Goal: Task Accomplishment & Management: Manage account settings

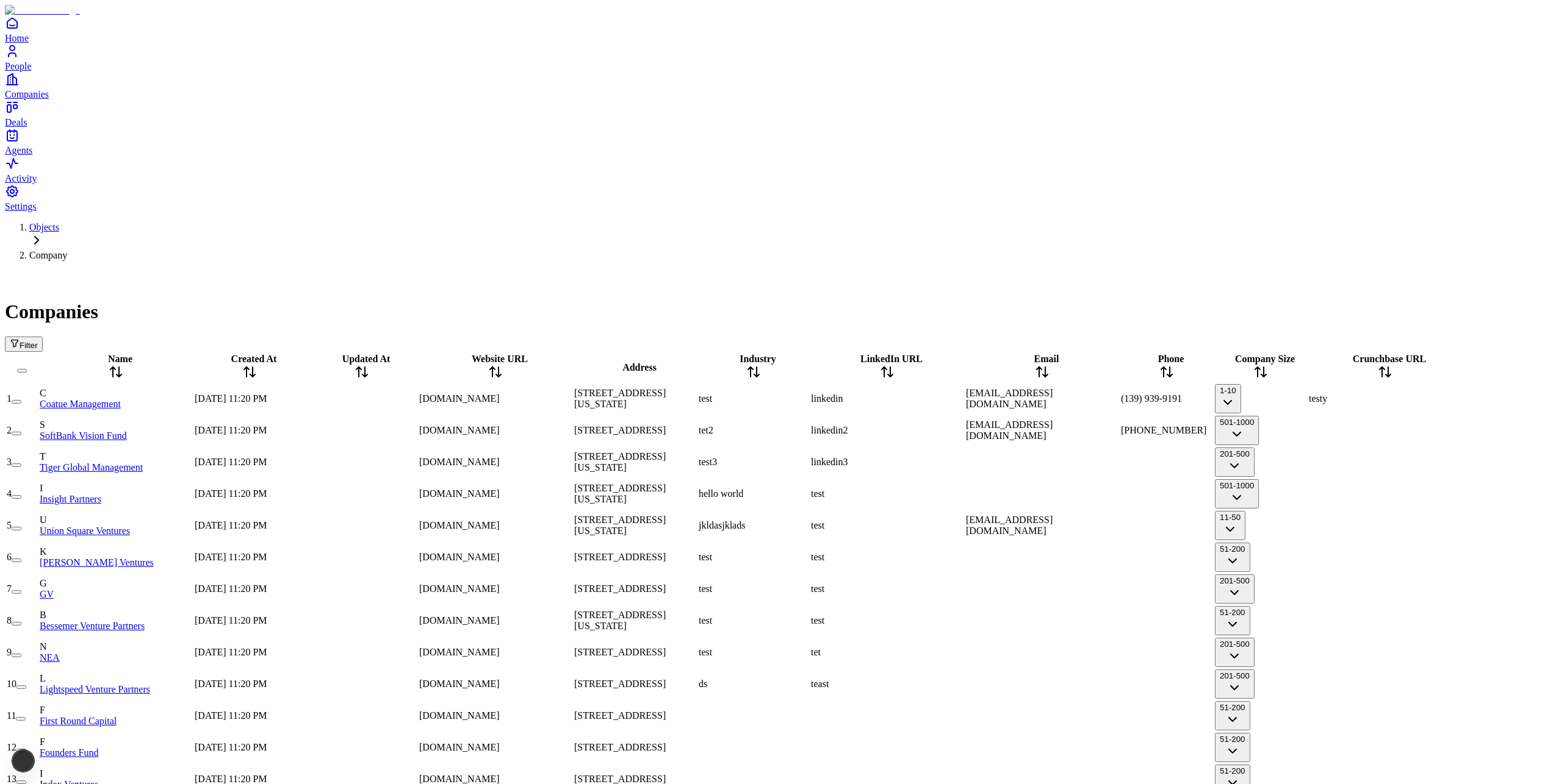
scroll to position [0, 292]
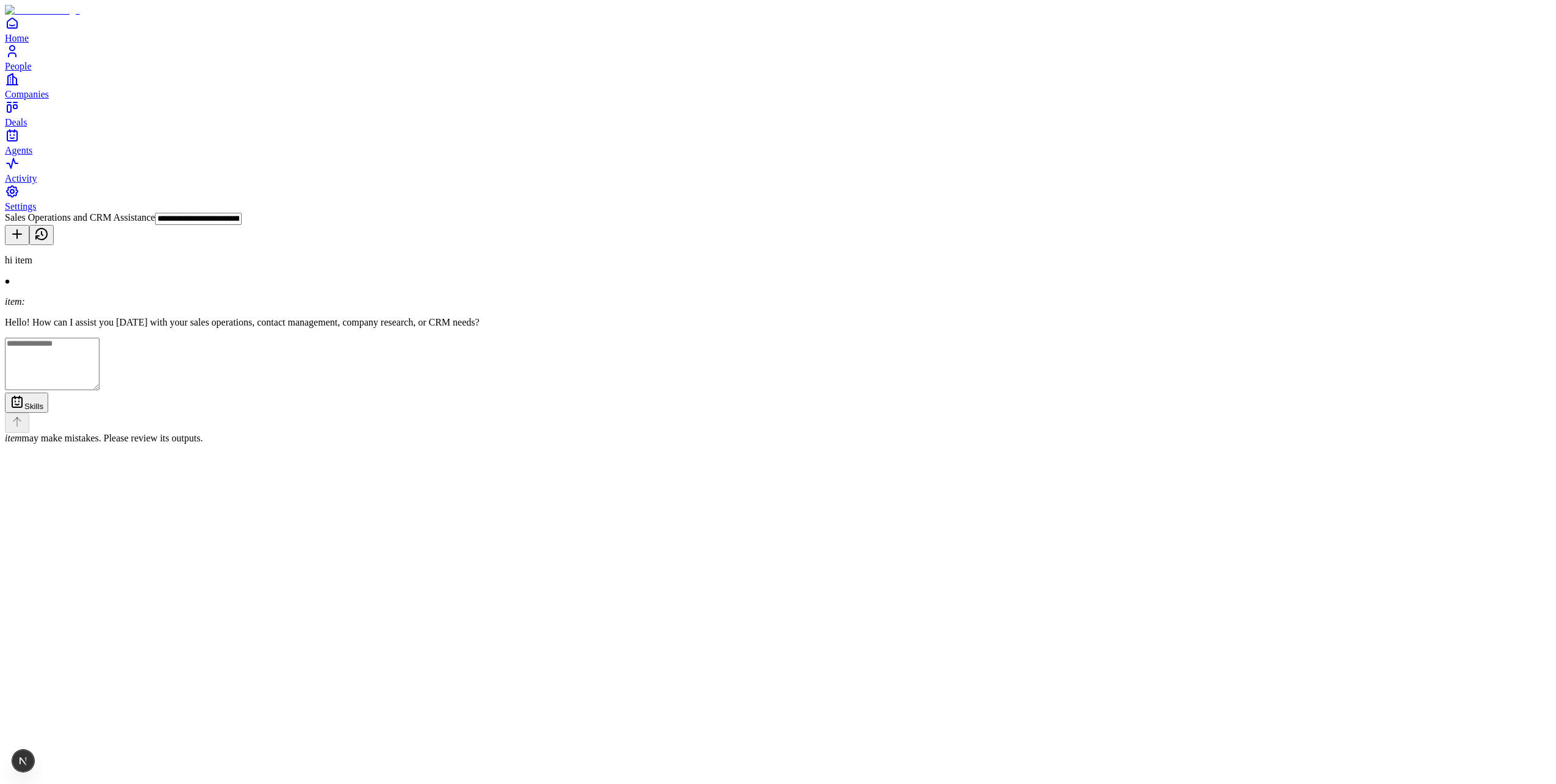
click at [825, 276] on div "item: Hello! How can I assist you today with your sales operations, contact man…" at bounding box center [778, 302] width 1546 height 52
click at [826, 276] on div "item: Hello! How can I assist you today with your sales operations, contact man…" at bounding box center [778, 302] width 1546 height 52
click at [806, 276] on div "item: Hello! How can I assist you today with your sales operations, contact man…" at bounding box center [778, 302] width 1546 height 52
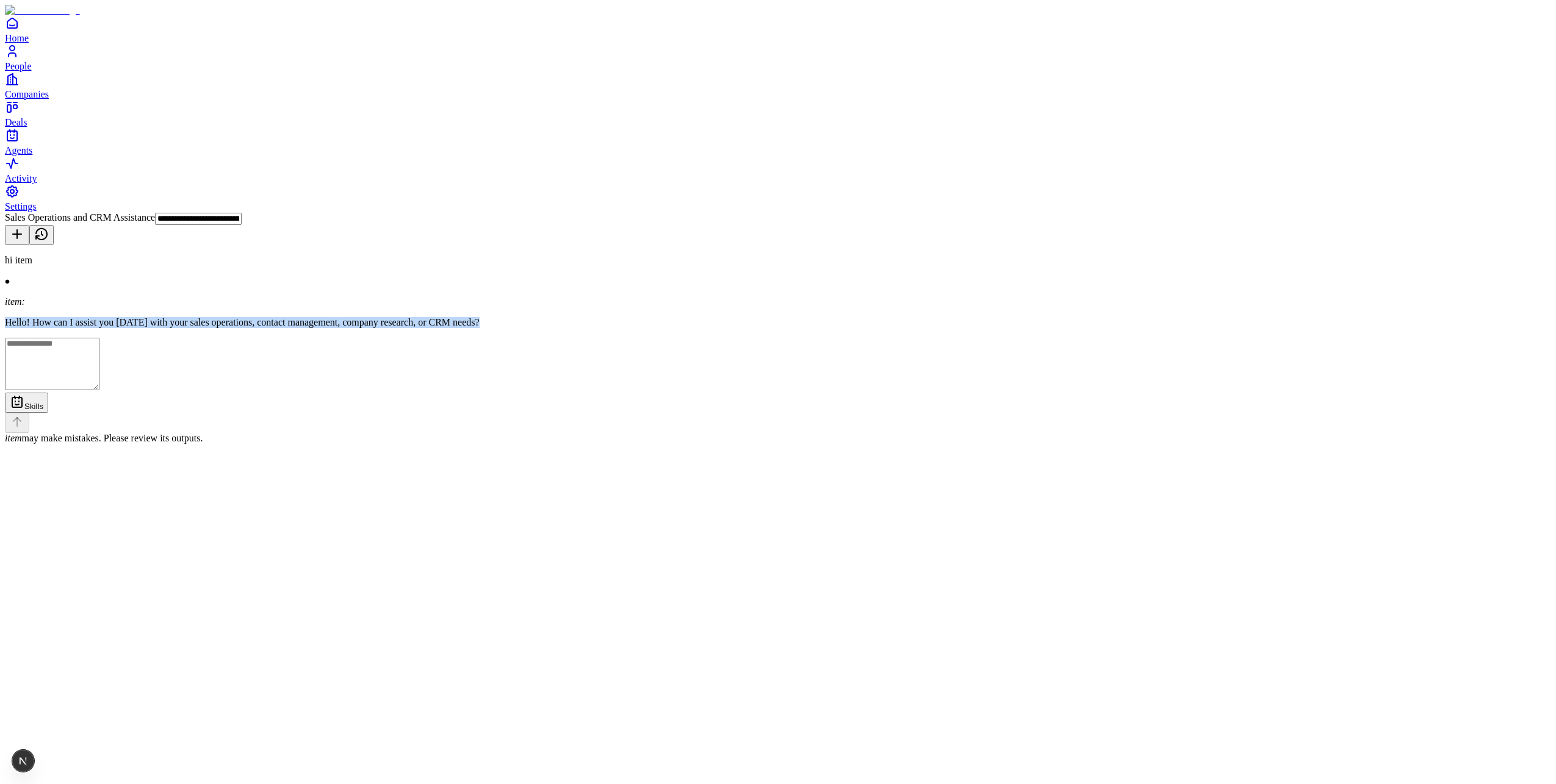
click at [805, 276] on div "item: Hello! How can I assist you today with your sales operations, contact man…" at bounding box center [778, 302] width 1546 height 52
click at [837, 276] on div "item: Hello! How can I assist you today with your sales operations, contact man…" at bounding box center [778, 302] width 1546 height 52
click at [744, 317] on p "Hello! How can I assist you today with your sales operations, contact managemen…" at bounding box center [778, 322] width 1546 height 11
drag, startPoint x: 744, startPoint y: 145, endPoint x: 993, endPoint y: 190, distance: 253.0
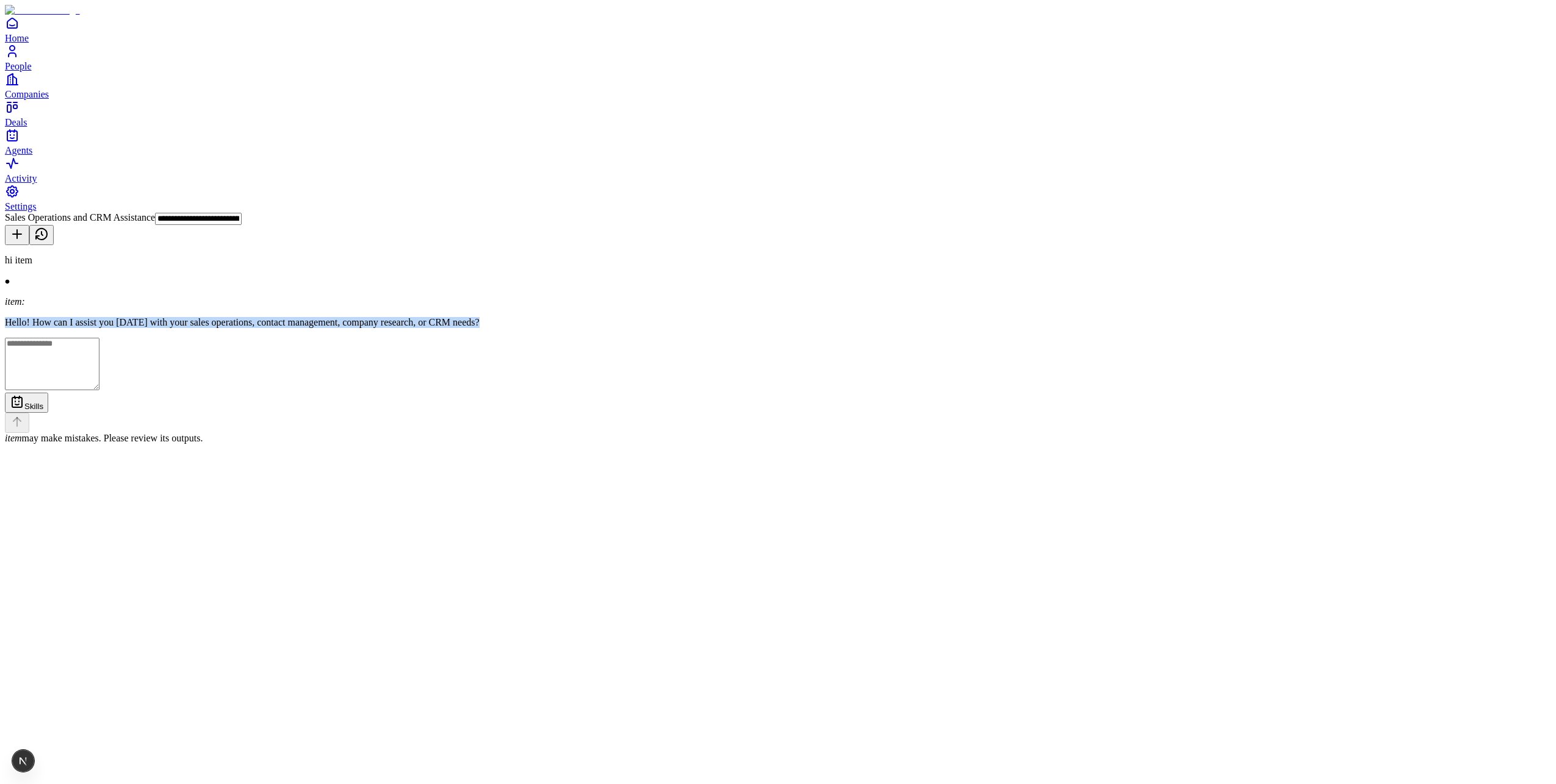
click at [748, 317] on p "Hello! How can I assist you today with your sales operations, contact managemen…" at bounding box center [778, 322] width 1546 height 11
drag, startPoint x: 999, startPoint y: 191, endPoint x: 804, endPoint y: 145, distance: 200.4
click at [804, 255] on div "hi item item: Hello! How can I assist you today with your sales operations, con…" at bounding box center [778, 350] width 1546 height 189
click at [804, 317] on p "Hello! How can I assist you today with your sales operations, contact managemen…" at bounding box center [778, 322] width 1546 height 11
click at [810, 317] on p "Hello! How can I assist you today with your sales operations, contact managemen…" at bounding box center [778, 322] width 1546 height 11
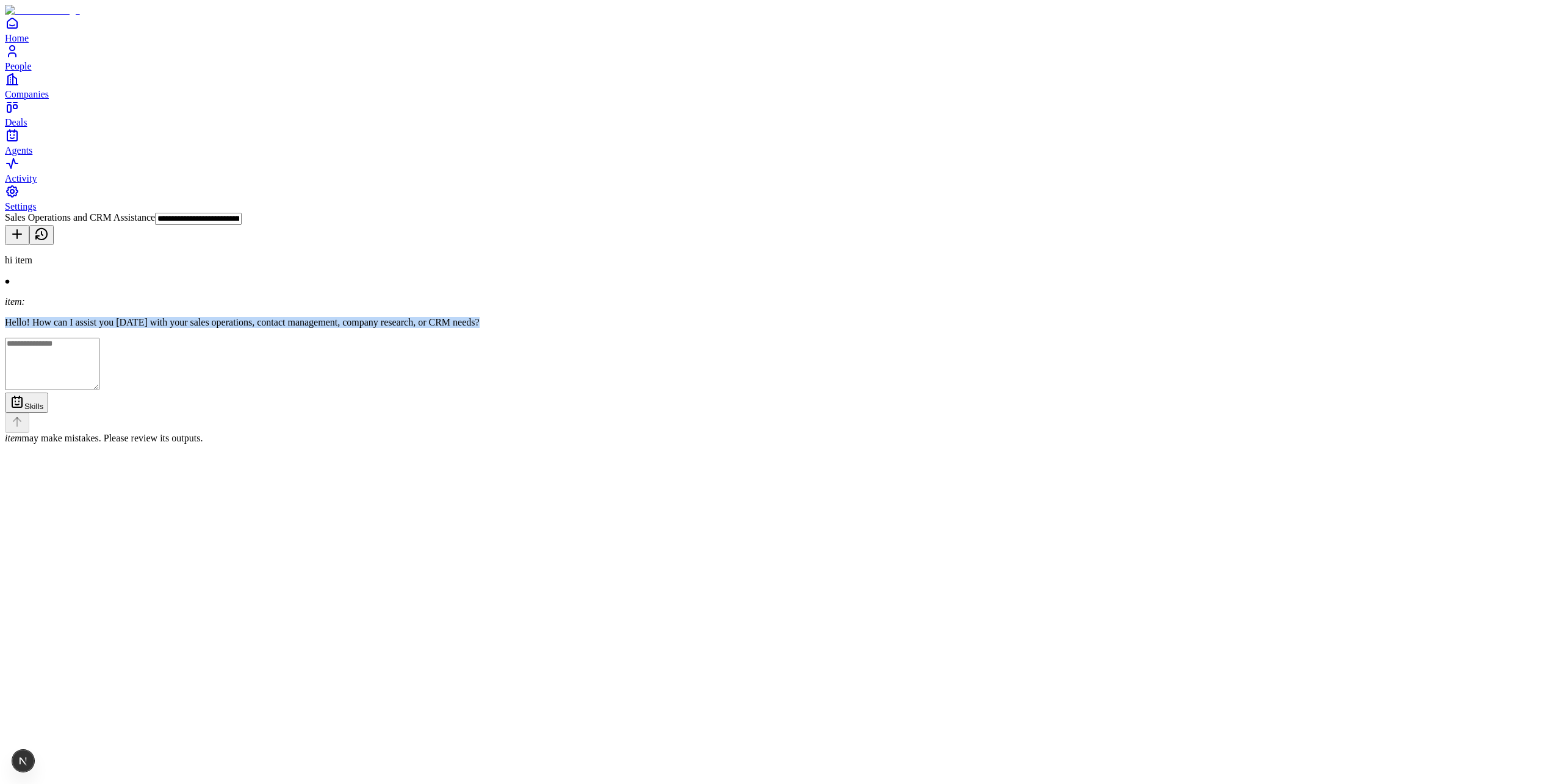
click at [810, 317] on p "Hello! How can I assist you today with your sales operations, contact managemen…" at bounding box center [778, 322] width 1546 height 11
click at [811, 317] on p "Hello! How can I assist you today with your sales operations, contact managemen…" at bounding box center [778, 322] width 1546 height 11
click at [629, 362] on div "hi item item: Hello! How can I assist you today with your sales operations, con…" at bounding box center [778, 350] width 1546 height 189
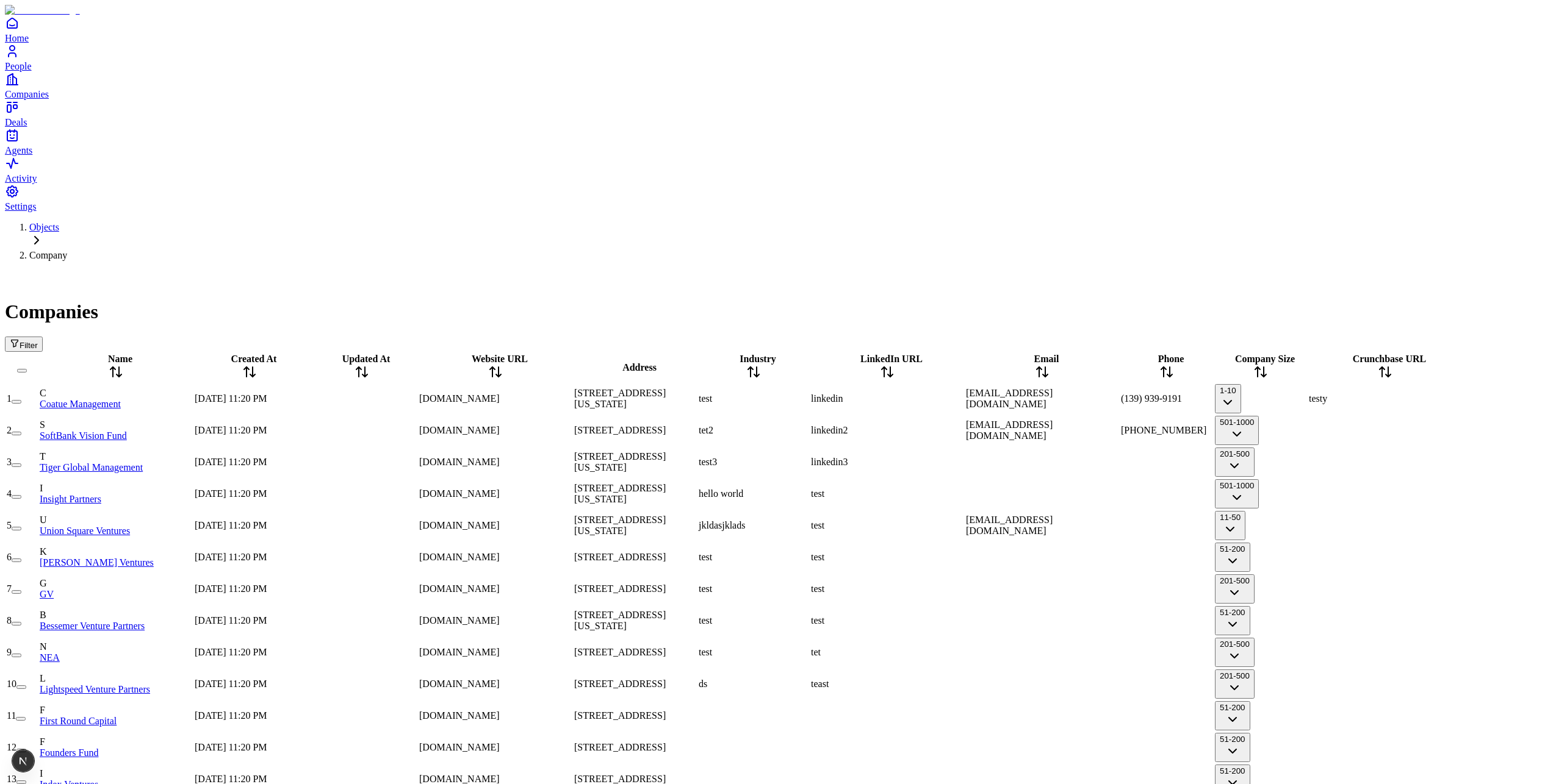
click at [38, 341] on span "Filter" at bounding box center [29, 345] width 19 height 9
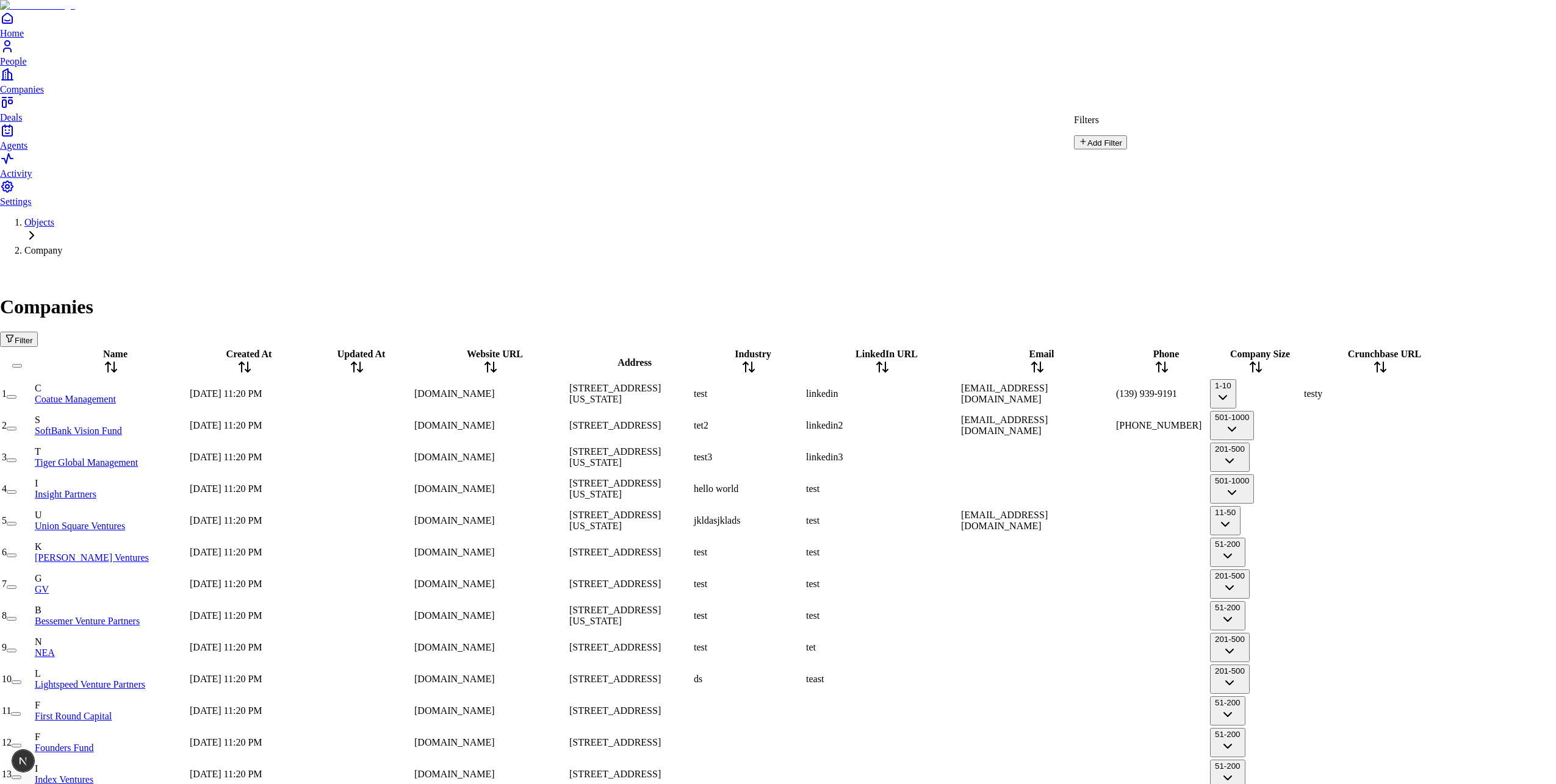
click at [1127, 144] on button "Add Filter" at bounding box center [1100, 142] width 53 height 14
click at [1120, 167] on button "Name" at bounding box center [1097, 170] width 47 height 20
click at [1160, 180] on input "text" at bounding box center [1118, 186] width 87 height 12
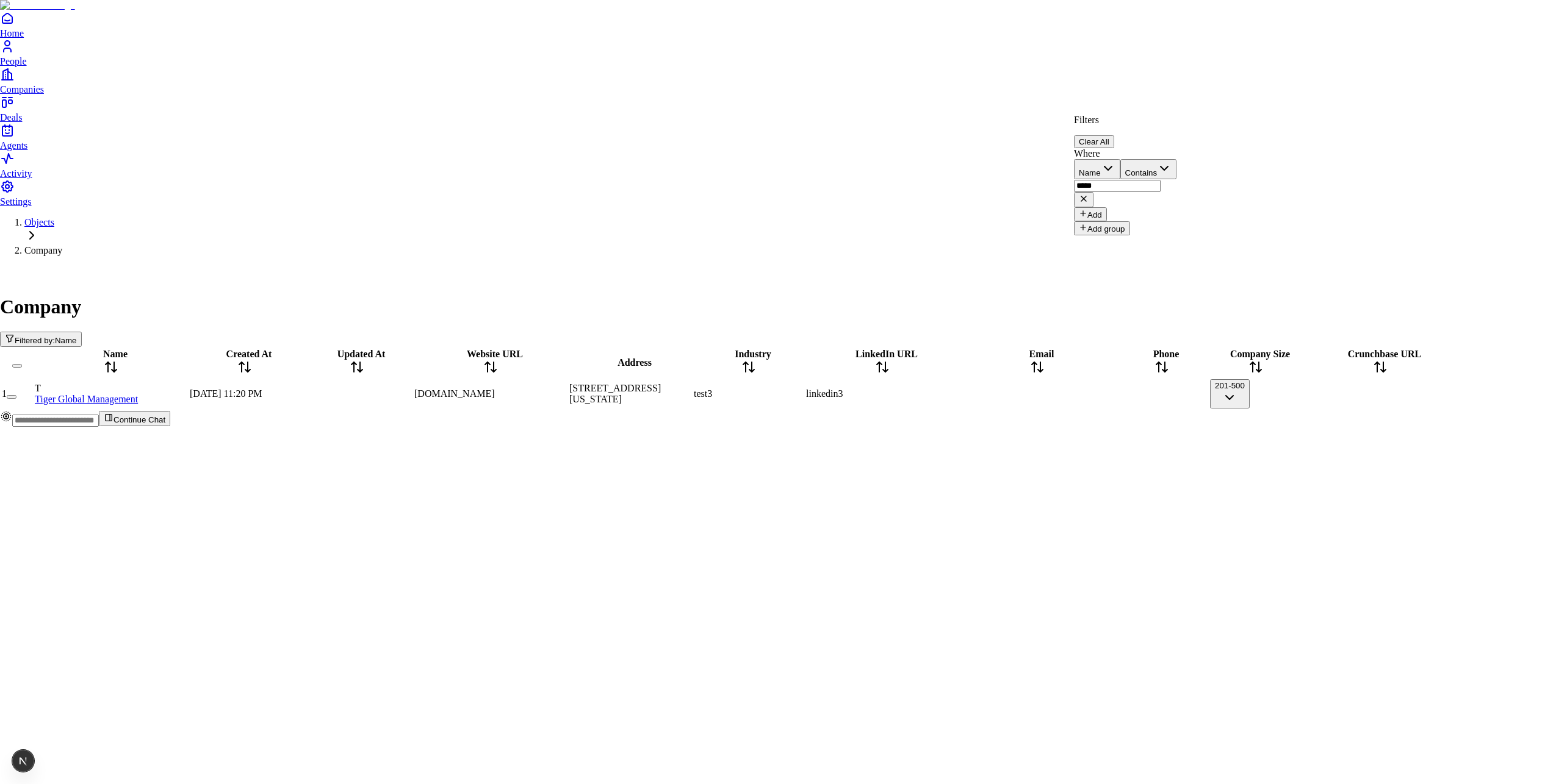
type input "*****"
click at [1100, 207] on button "Add" at bounding box center [1091, 214] width 33 height 14
click at [1116, 229] on icon "button" at bounding box center [1108, 236] width 15 height 15
click at [1160, 248] on input "email" at bounding box center [1118, 254] width 87 height 12
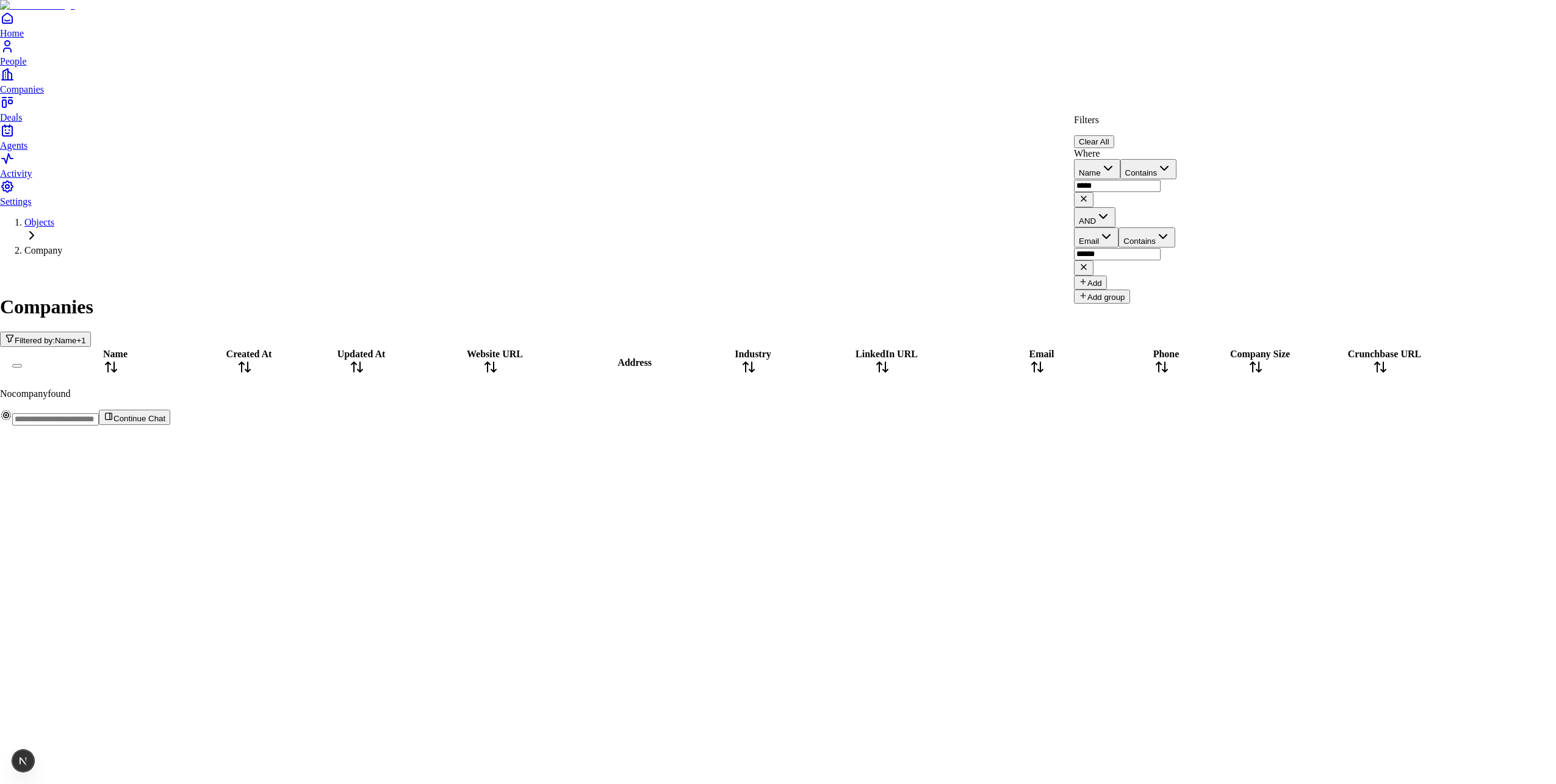
type input "******"
click at [1111, 290] on button "Add group" at bounding box center [1102, 297] width 56 height 14
click at [1120, 321] on button "Name" at bounding box center [1097, 331] width 47 height 20
click at [1118, 228] on button "Email" at bounding box center [1096, 238] width 45 height 20
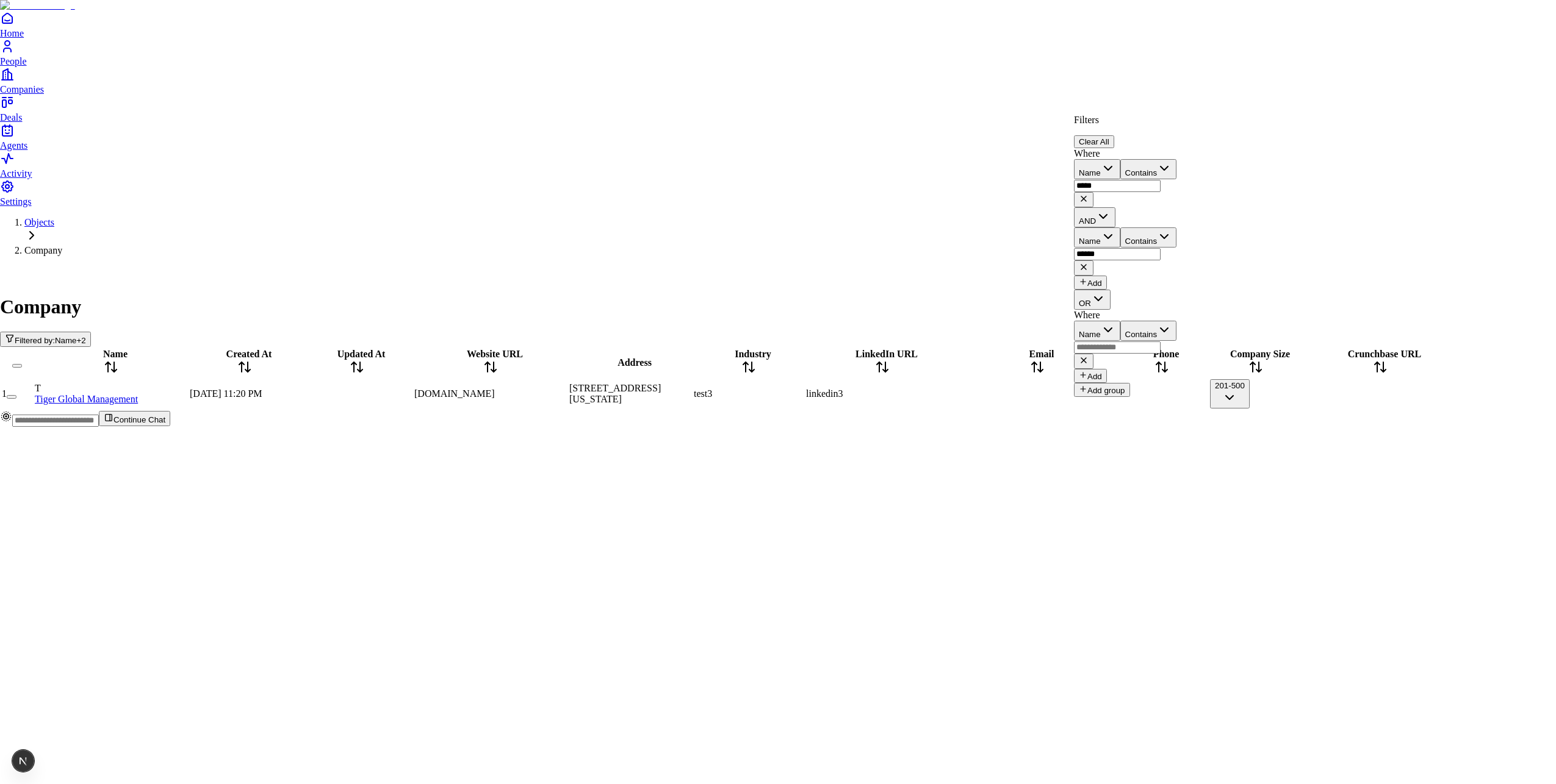
click at [1160, 341] on input "text" at bounding box center [1118, 347] width 87 height 12
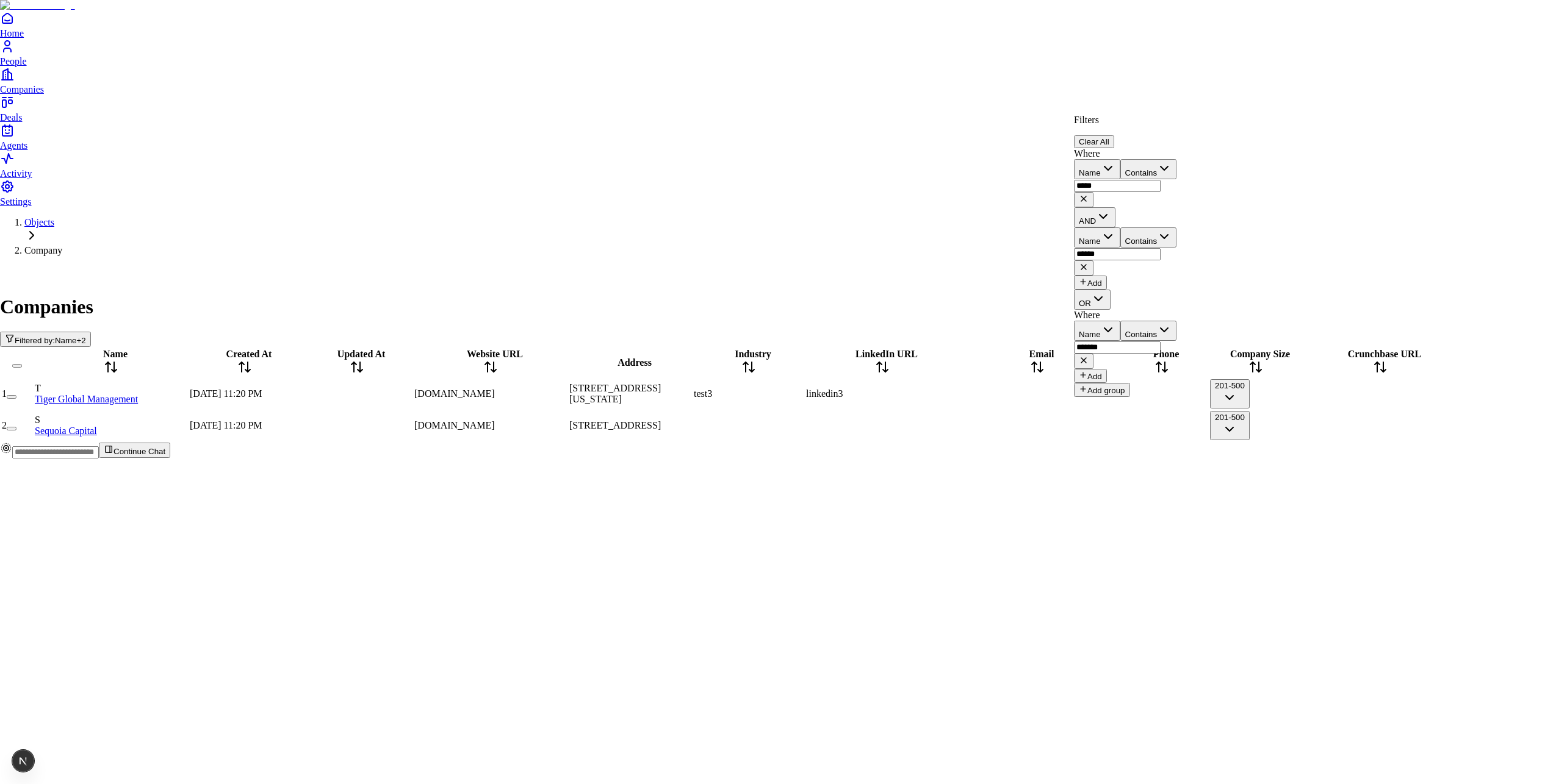
type input "*******"
click at [1107, 369] on button "Add" at bounding box center [1091, 376] width 33 height 14
click at [1160, 410] on input "text" at bounding box center [1118, 415] width 87 height 12
type input "***"
click at [1116, 451] on button "Add group" at bounding box center [1102, 458] width 56 height 14
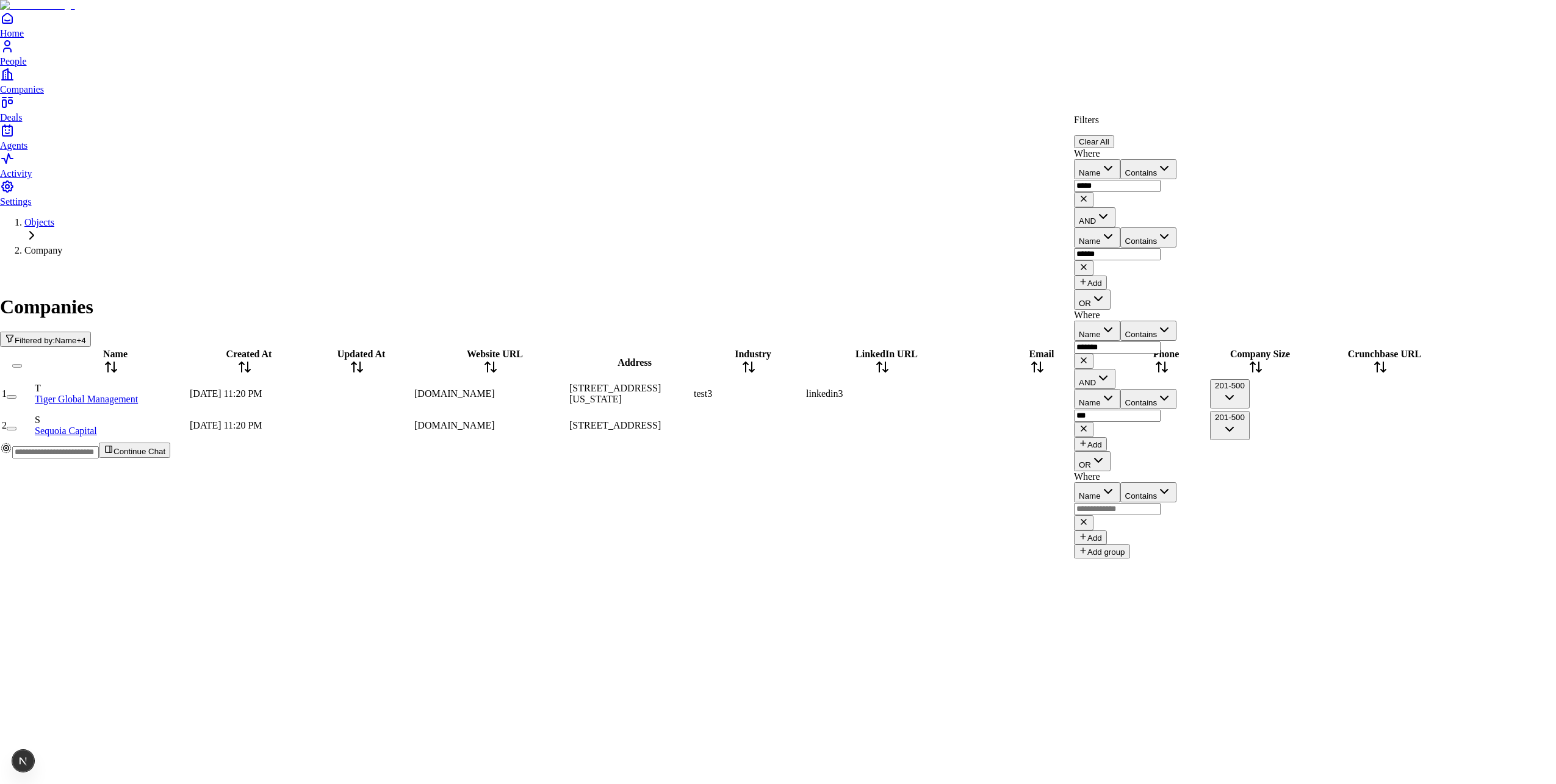
click at [1088, 517] on icon at bounding box center [1083, 522] width 10 height 10
drag, startPoint x: 1092, startPoint y: 168, endPoint x: 1158, endPoint y: 217, distance: 82.2
click at [1158, 217] on div "Where Name Contains ***** AND Name Contains ****** Add" at bounding box center [1125, 219] width 103 height 142
click at [1176, 218] on div "Where Name Contains ***** AND Name Contains ****** Add" at bounding box center [1125, 219] width 103 height 142
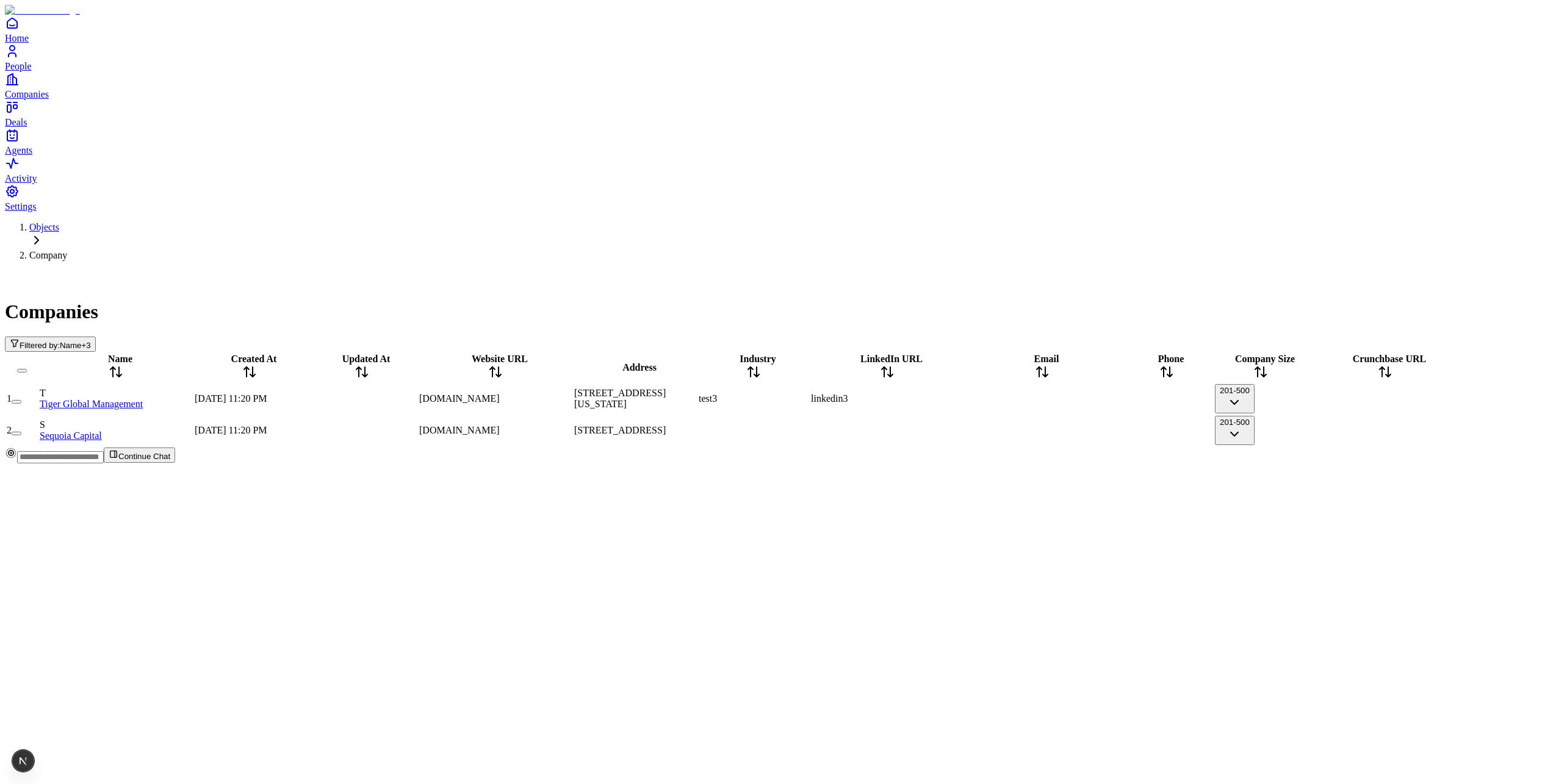
click at [60, 341] on span "Filtered by:" at bounding box center [40, 345] width 40 height 9
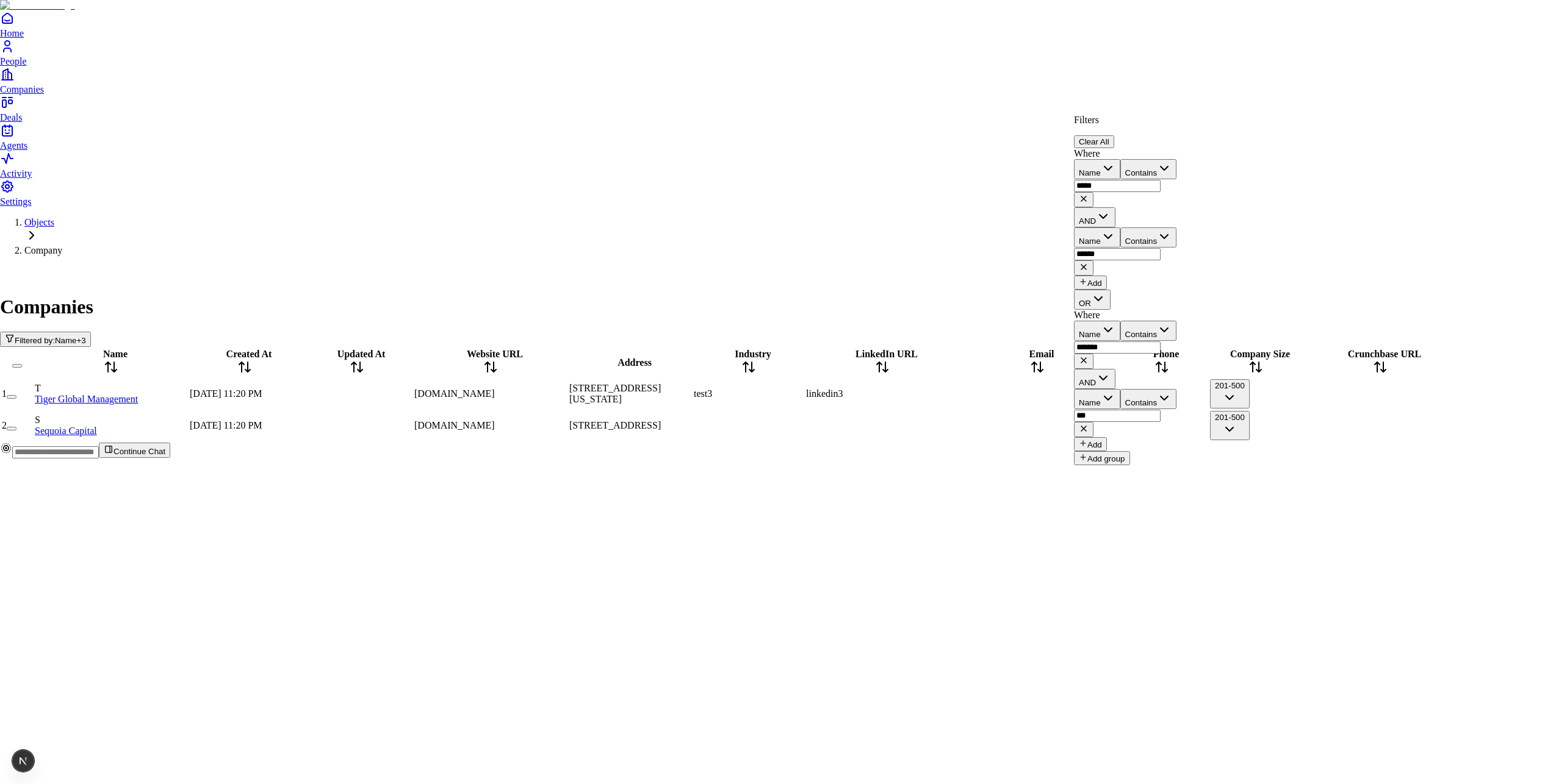
click at [1107, 276] on button "Add" at bounding box center [1091, 283] width 33 height 14
click at [1114, 276] on button "AND" at bounding box center [1095, 286] width 41 height 20
click at [1088, 330] on icon at bounding box center [1083, 335] width 10 height 10
click at [1114, 135] on button "Clear All" at bounding box center [1094, 142] width 40 height 13
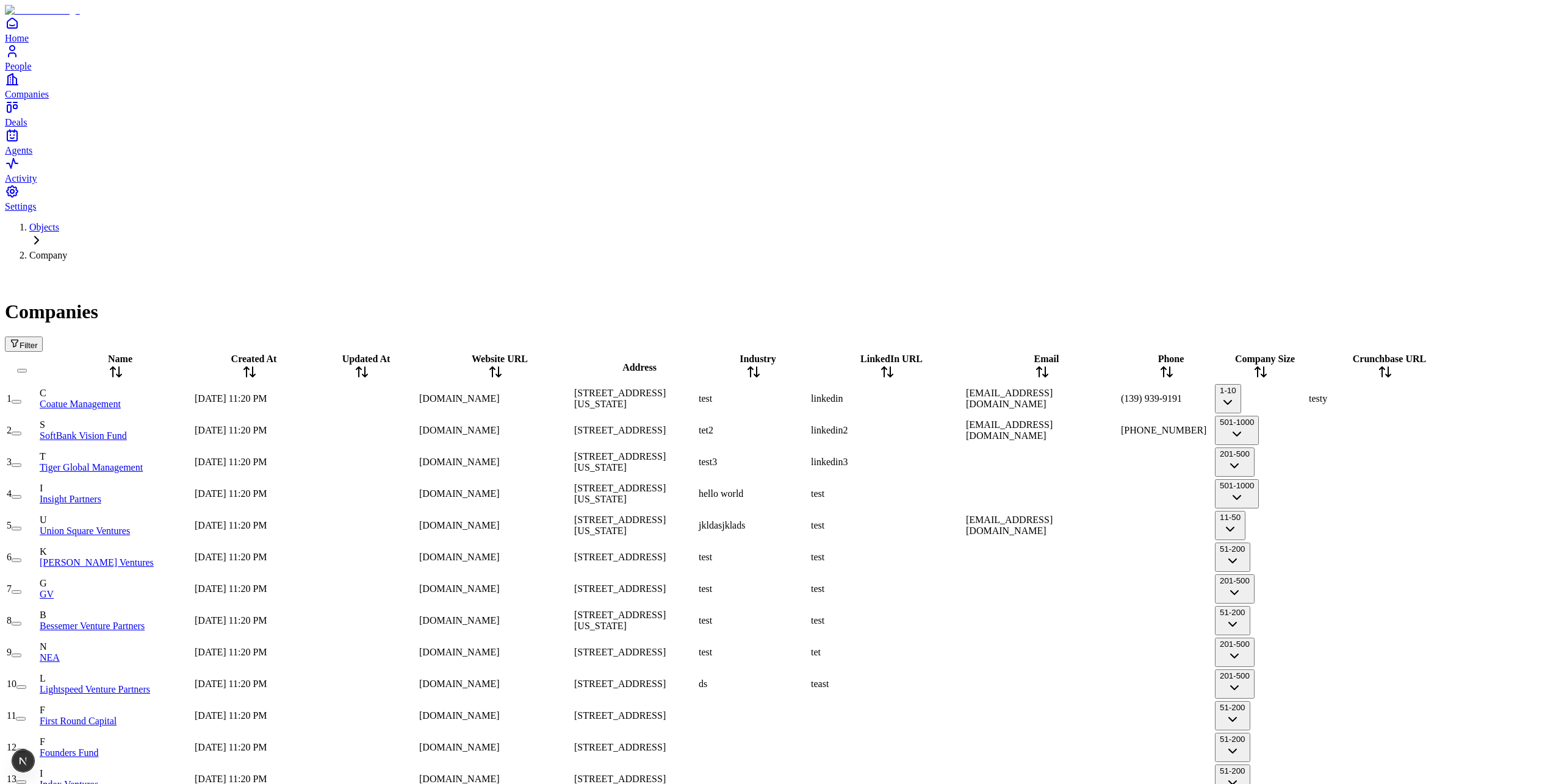
click at [806, 716] on div at bounding box center [754, 716] width 110 height 0
click at [932, 716] on div at bounding box center [887, 716] width 153 height 0
click at [1068, 684] on div at bounding box center [1042, 684] width 153 height 0
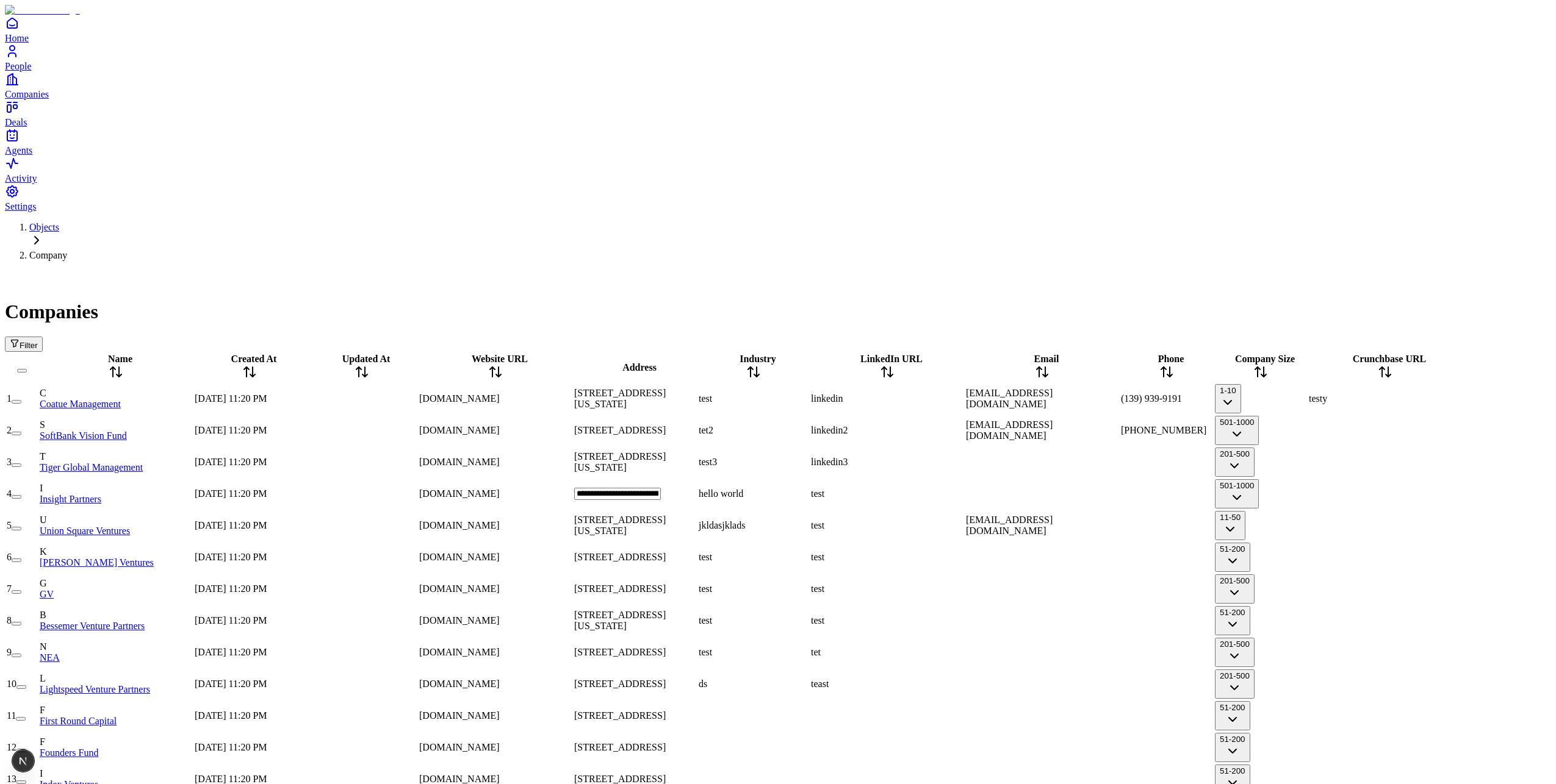
scroll to position [0, 135]
click at [809, 552] on div "test" at bounding box center [754, 557] width 110 height 11
type input "****"
click at [1076, 653] on div at bounding box center [1042, 653] width 153 height 0
click at [1082, 684] on div at bounding box center [1042, 684] width 153 height 0
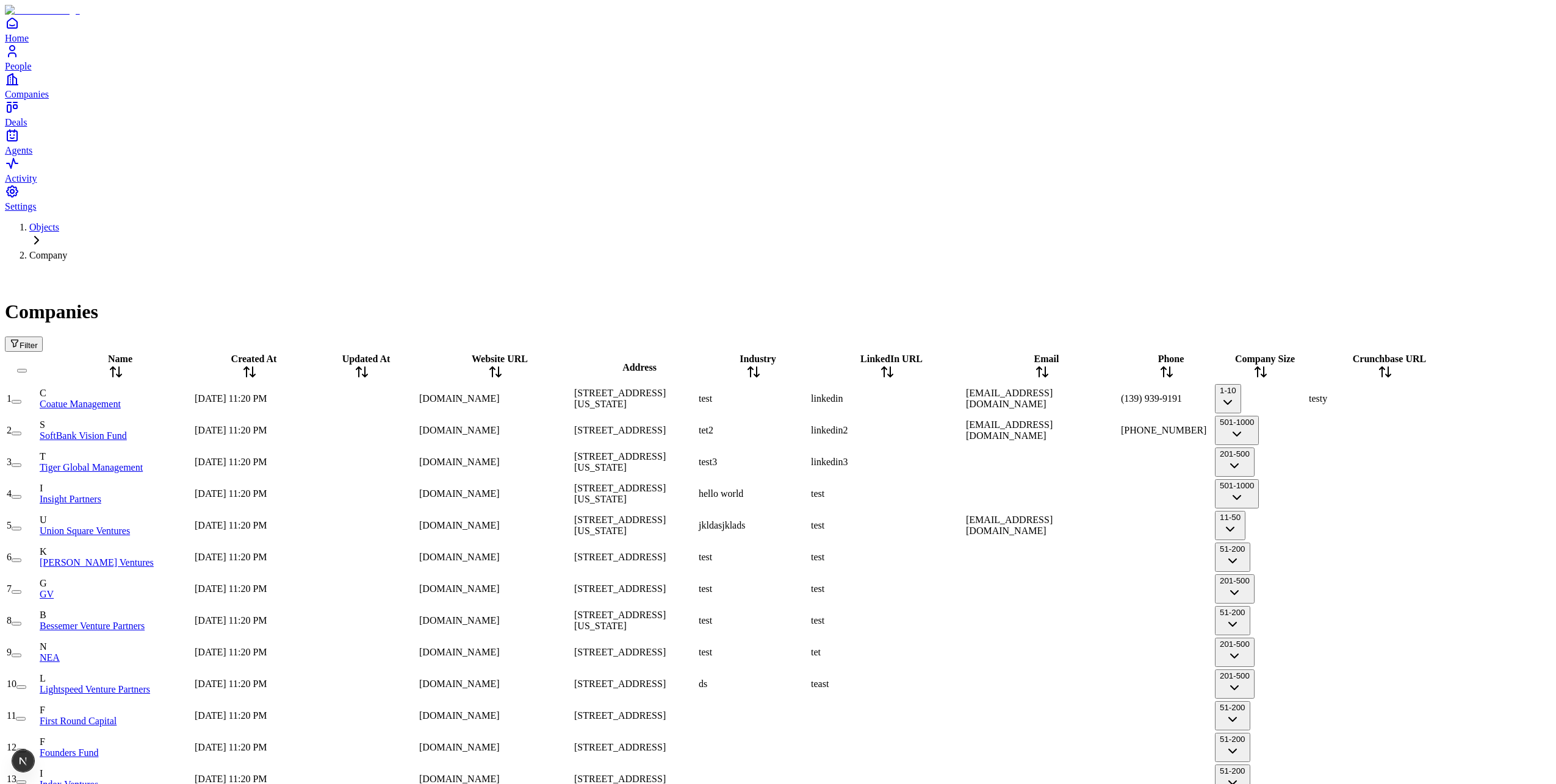
click at [1082, 621] on div at bounding box center [1042, 621] width 153 height 0
click at [1084, 684] on div at bounding box center [1042, 684] width 153 height 0
type input "**********"
click at [1039, 748] on div at bounding box center [1042, 748] width 153 height 0
click at [952, 748] on div at bounding box center [887, 748] width 153 height 0
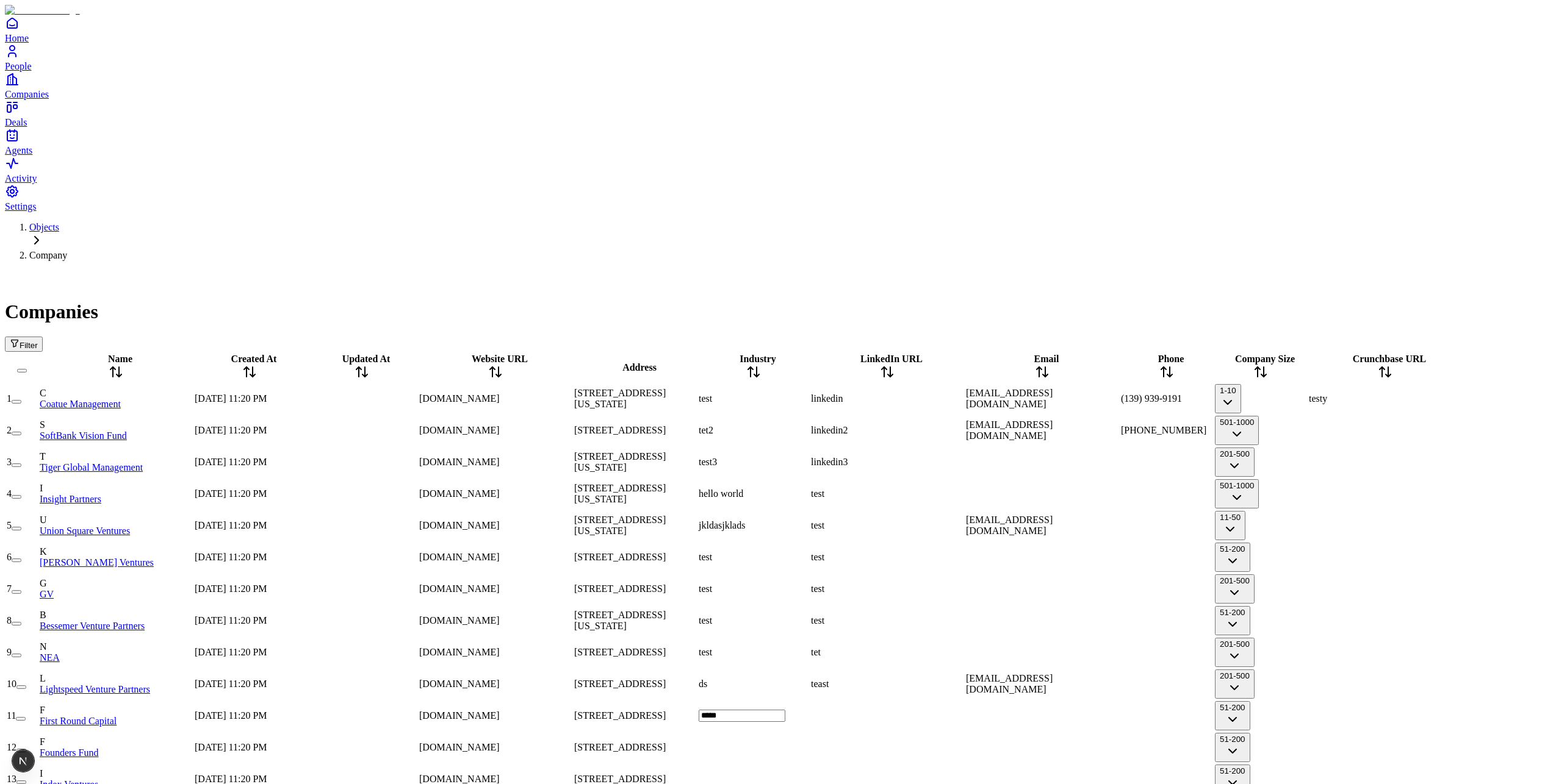
type input "******"
click at [776, 353] on span "Industry" at bounding box center [758, 359] width 36 height 10
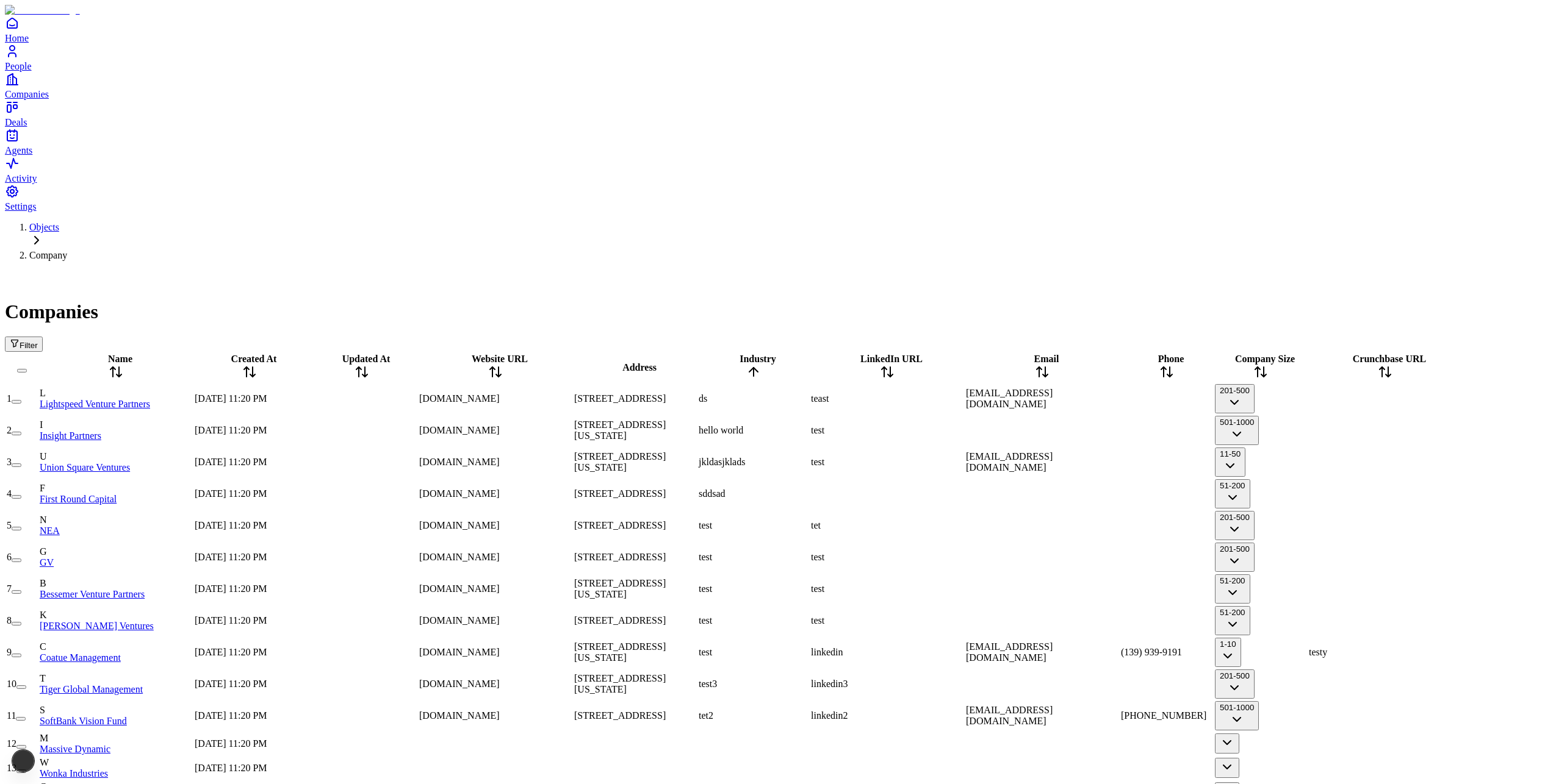
click at [804, 394] on div "ds" at bounding box center [754, 399] width 110 height 11
click at [776, 353] on span "Industry" at bounding box center [758, 359] width 36 height 10
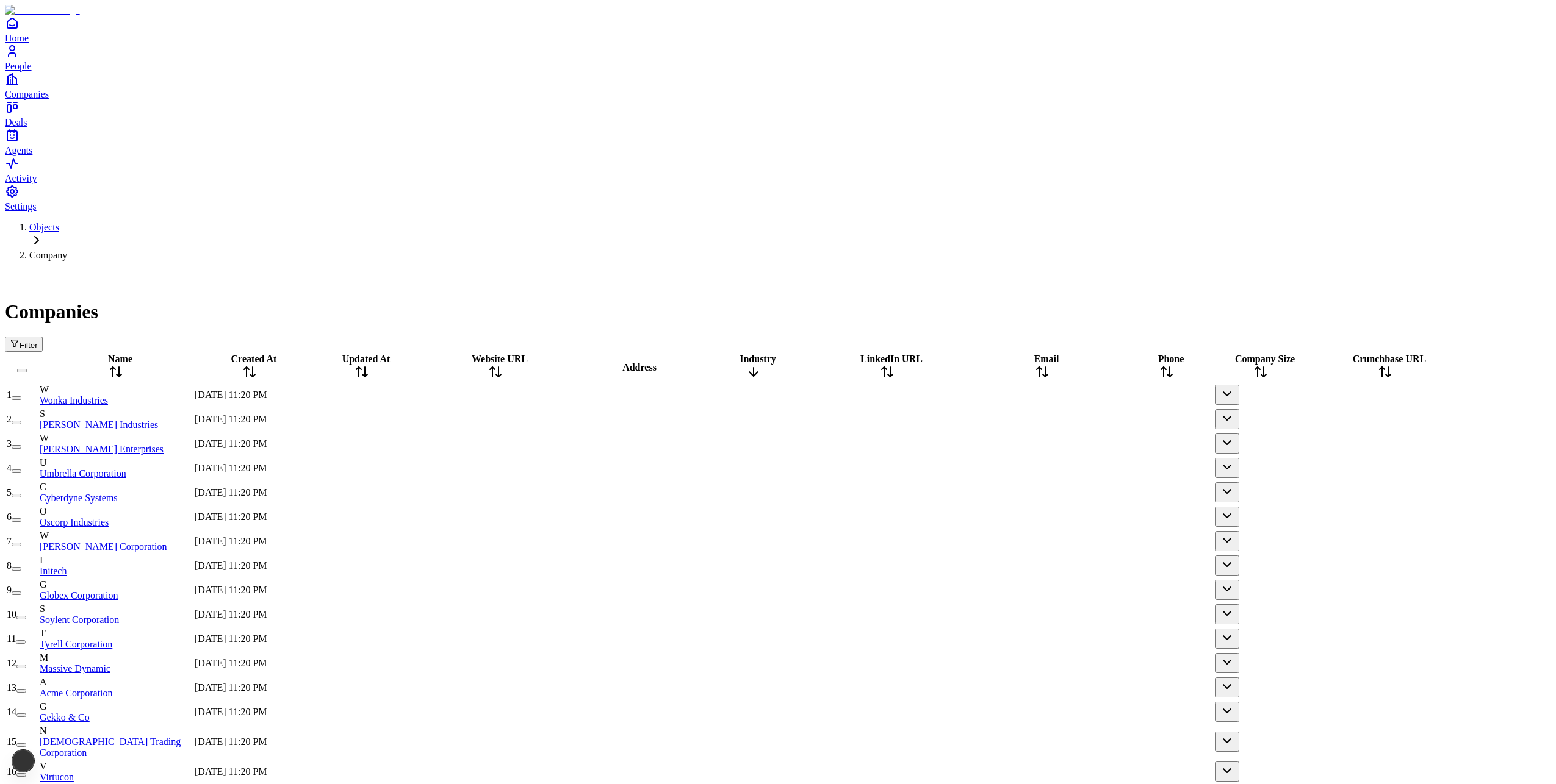
click at [809, 353] on div "Industry" at bounding box center [754, 367] width 110 height 28
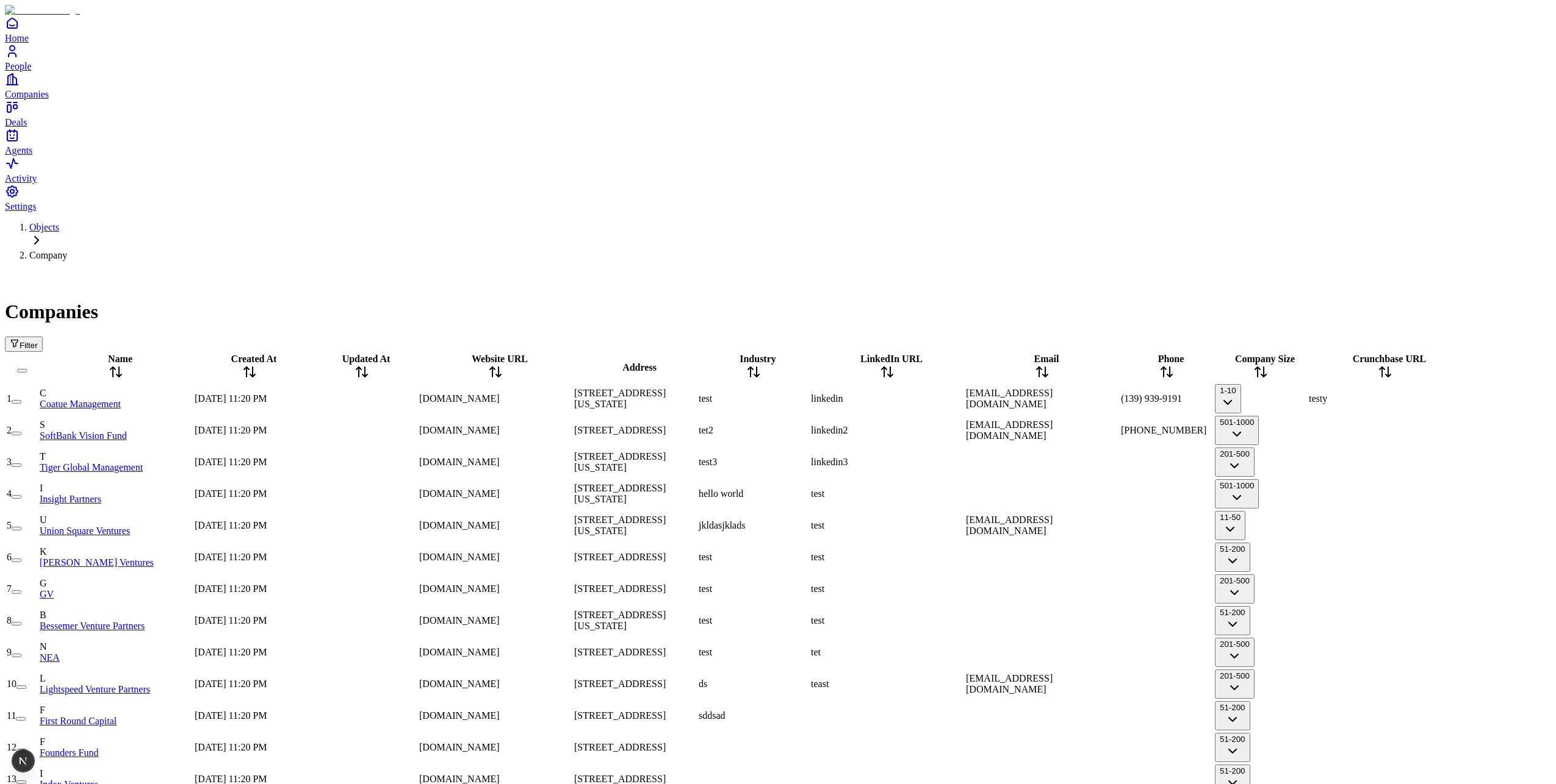
click at [806, 394] on div "test" at bounding box center [754, 399] width 110 height 11
click at [809, 353] on div "Industry" at bounding box center [754, 367] width 110 height 28
click at [761, 365] on icon at bounding box center [753, 372] width 15 height 15
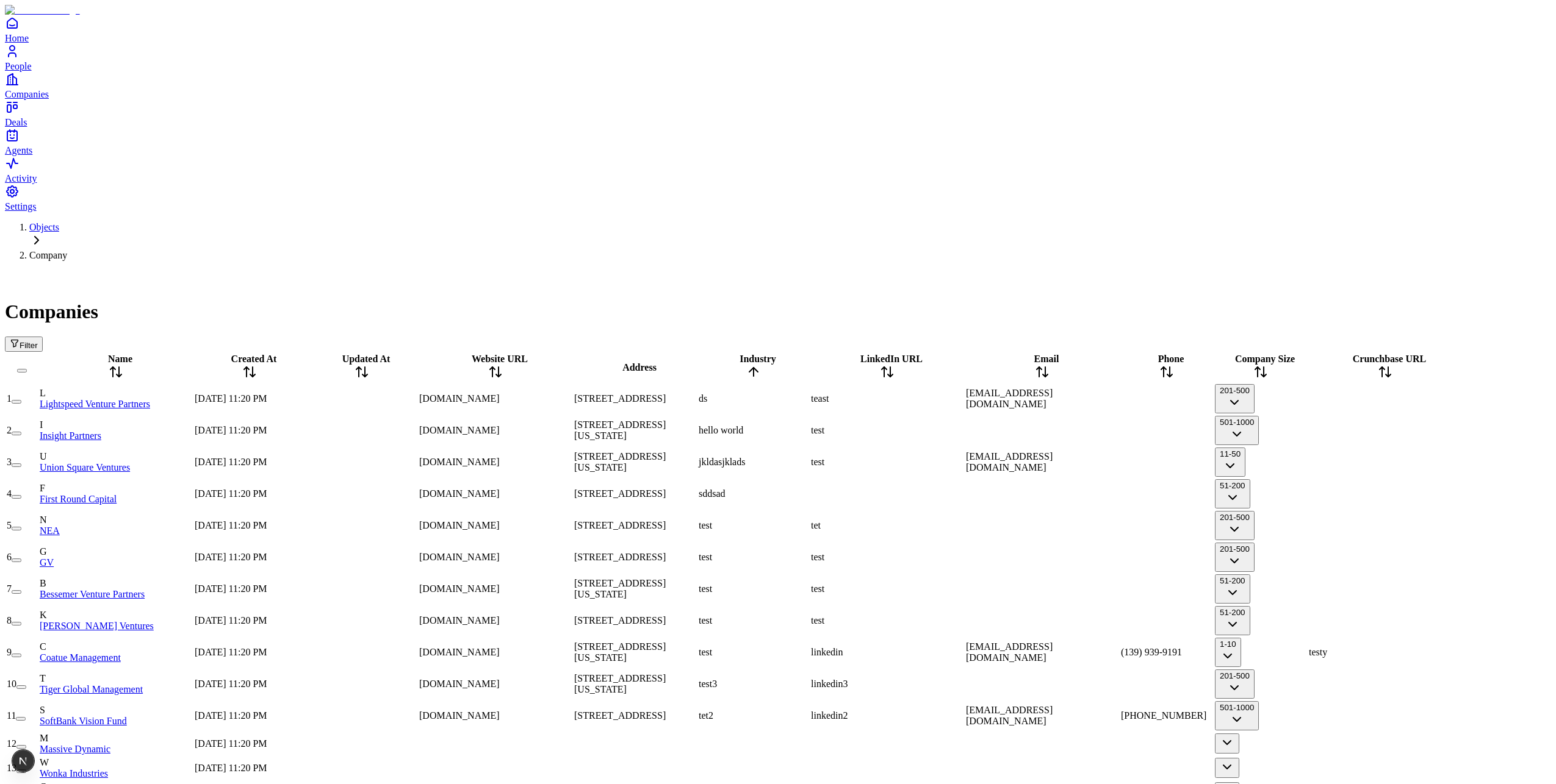
click at [761, 365] on icon at bounding box center [753, 372] width 15 height 15
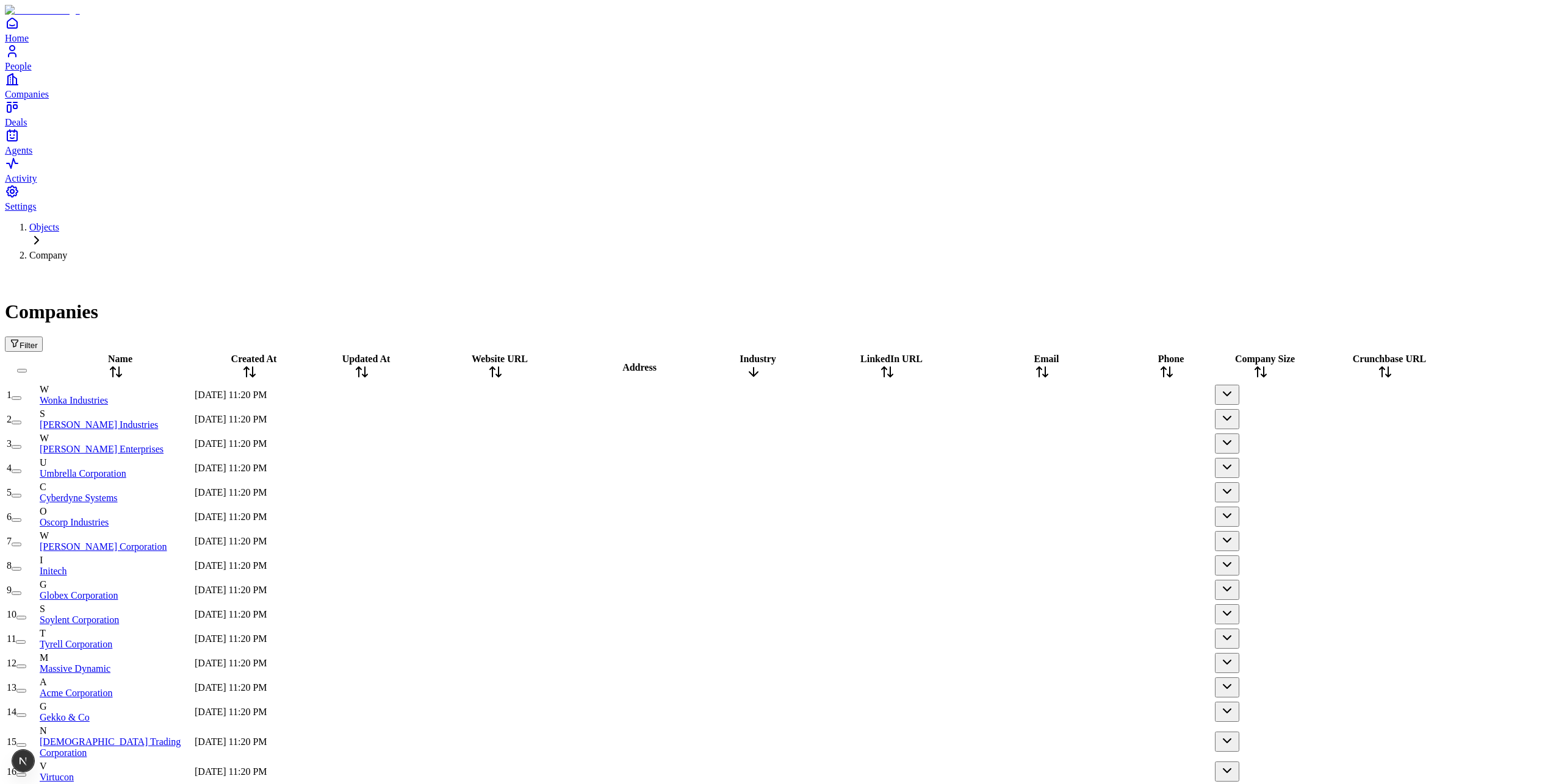
click at [758, 372] on icon at bounding box center [753, 374] width 8 height 4
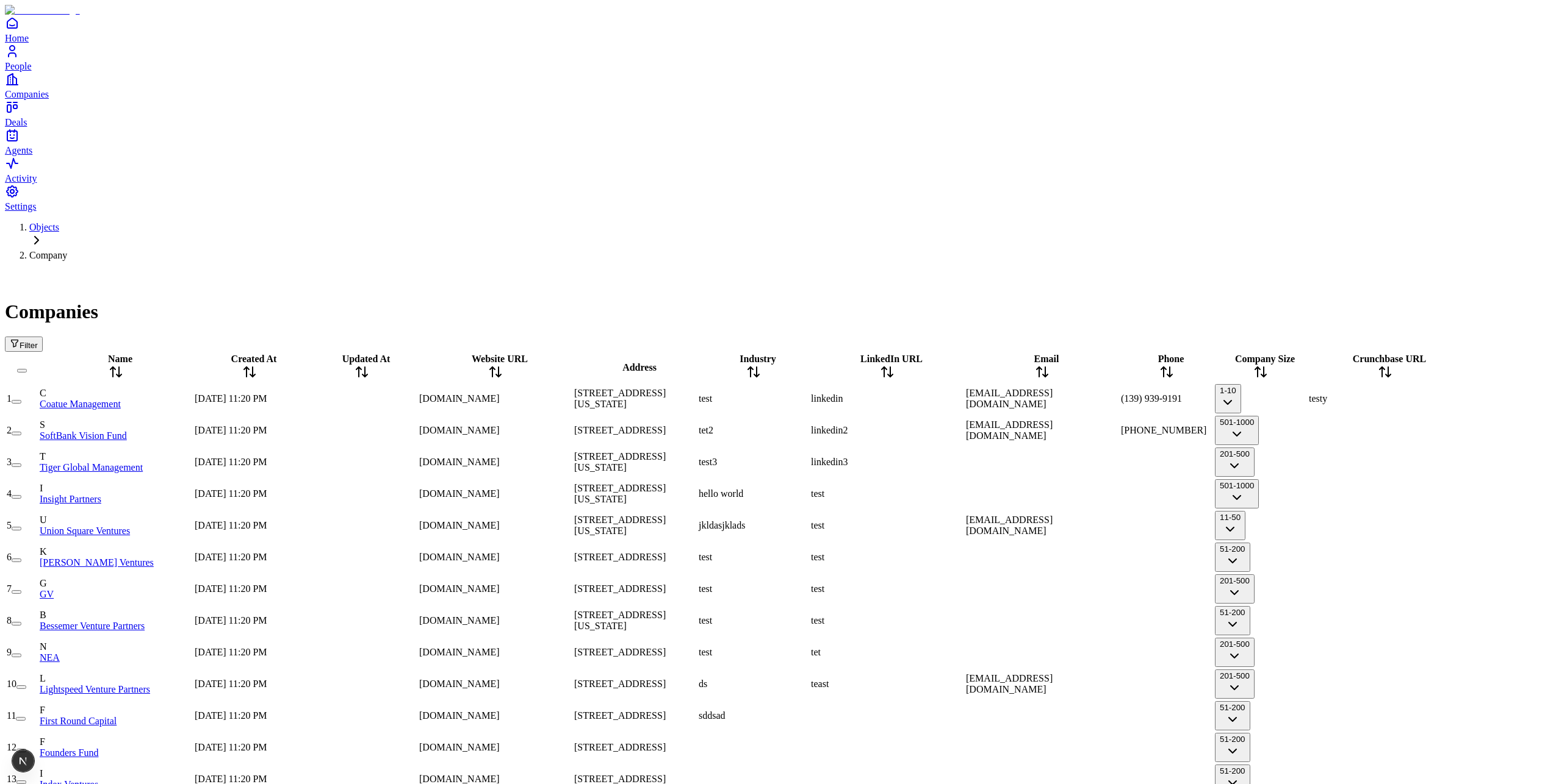
click at [751, 367] on icon at bounding box center [751, 372] width 0 height 10
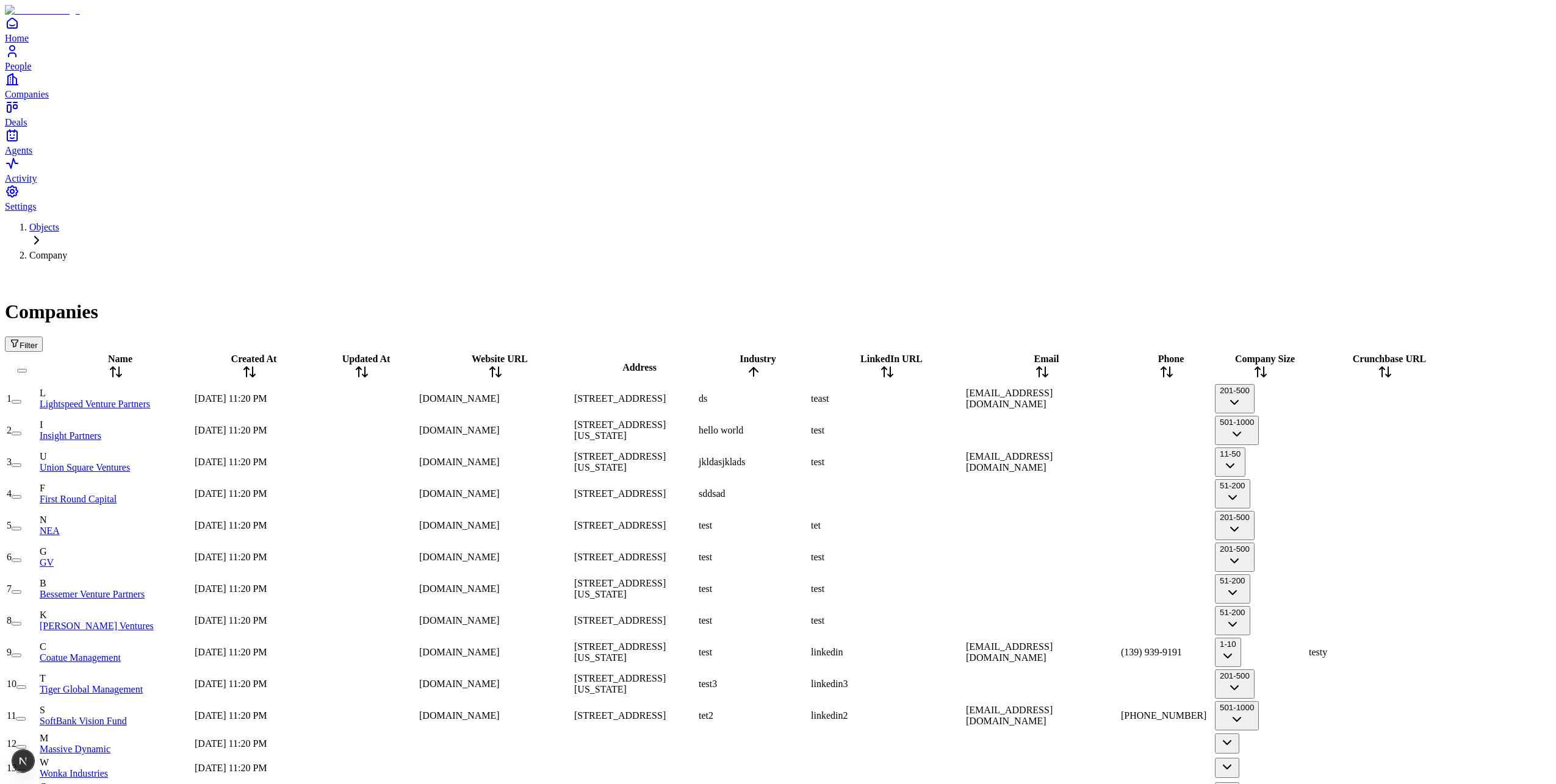
click at [761, 365] on icon at bounding box center [753, 372] width 15 height 15
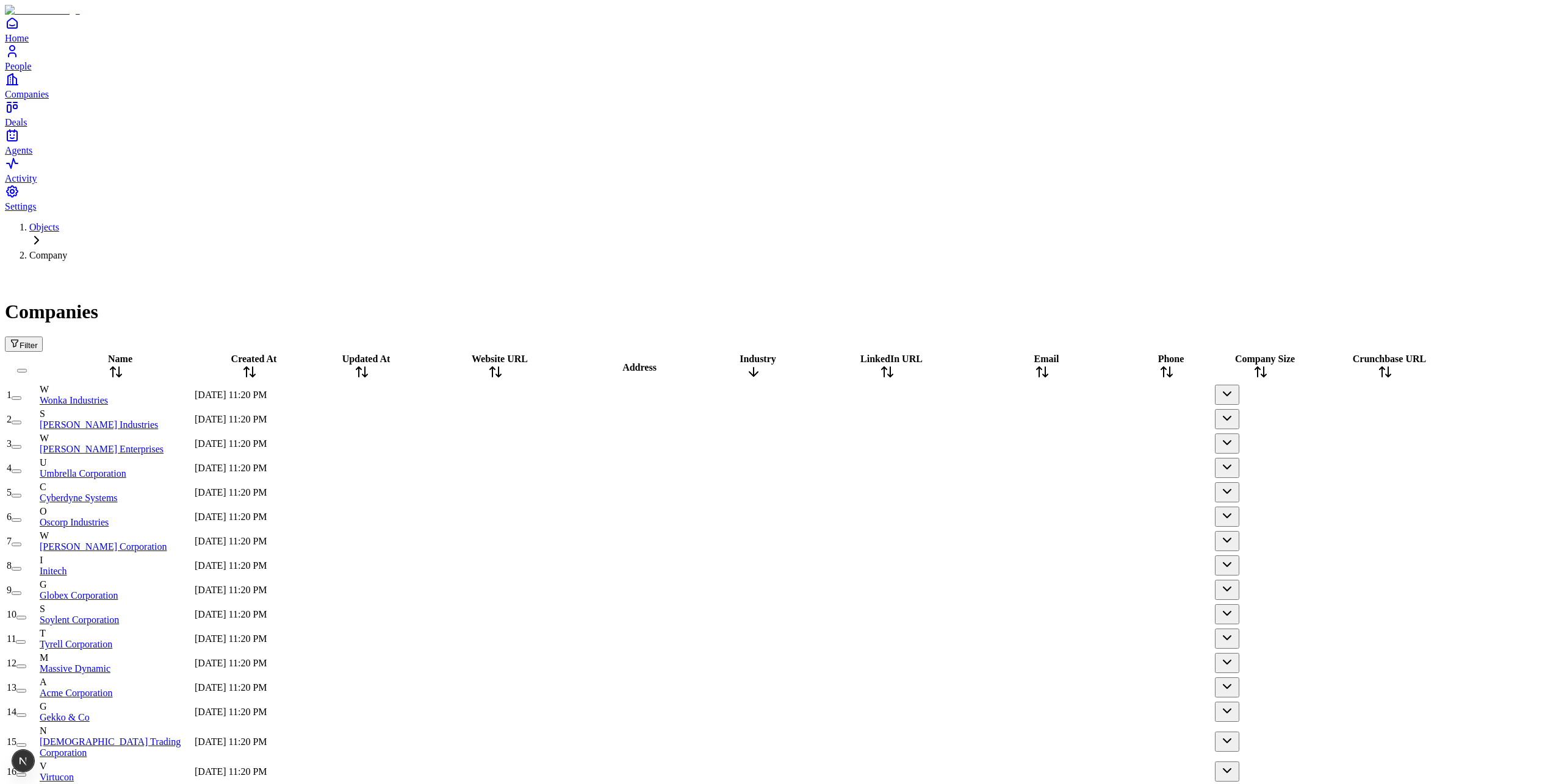
click at [761, 365] on icon at bounding box center [753, 372] width 15 height 15
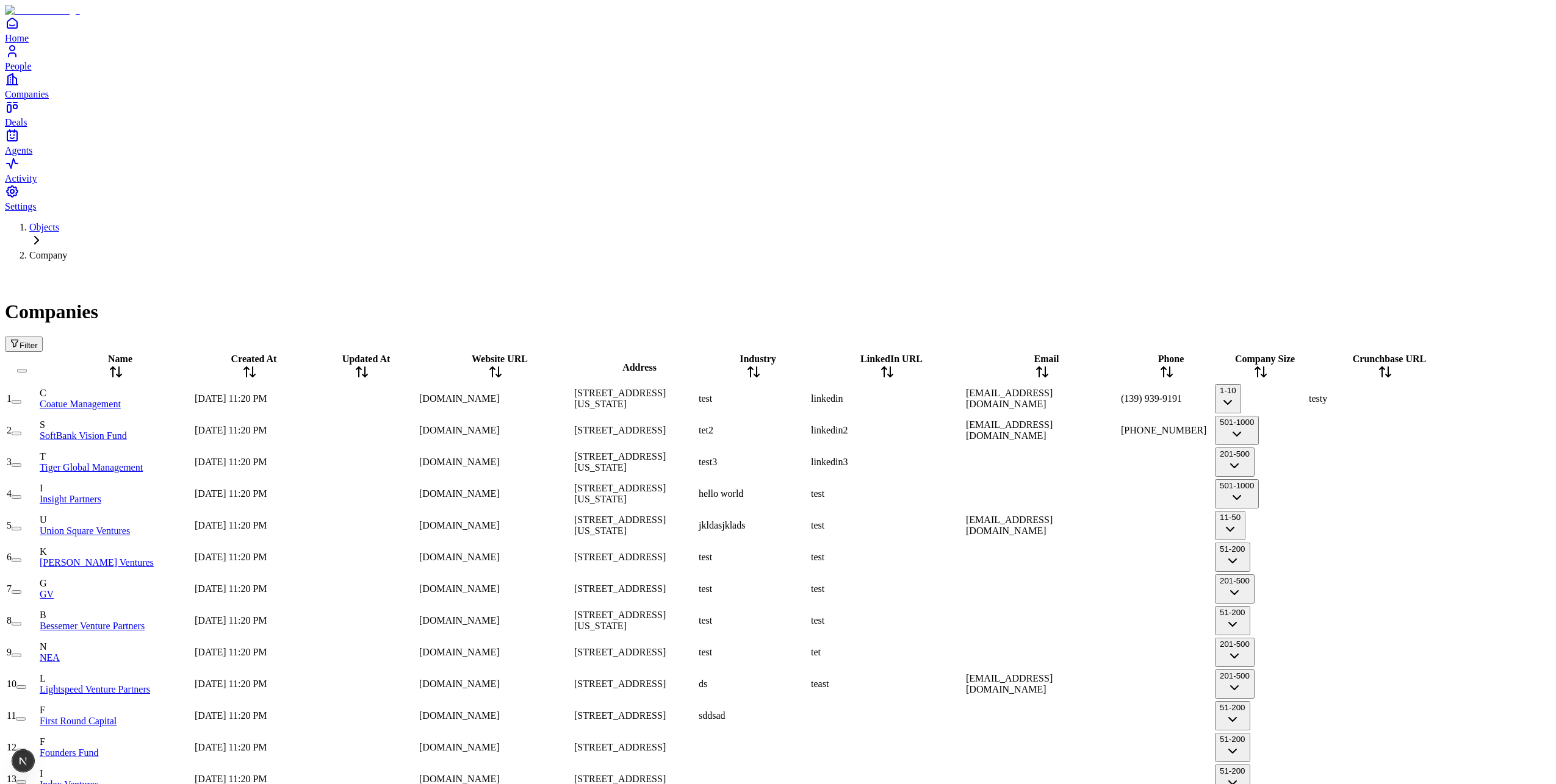
click at [809, 394] on div "test" at bounding box center [754, 399] width 110 height 11
type input "***"
type input "****"
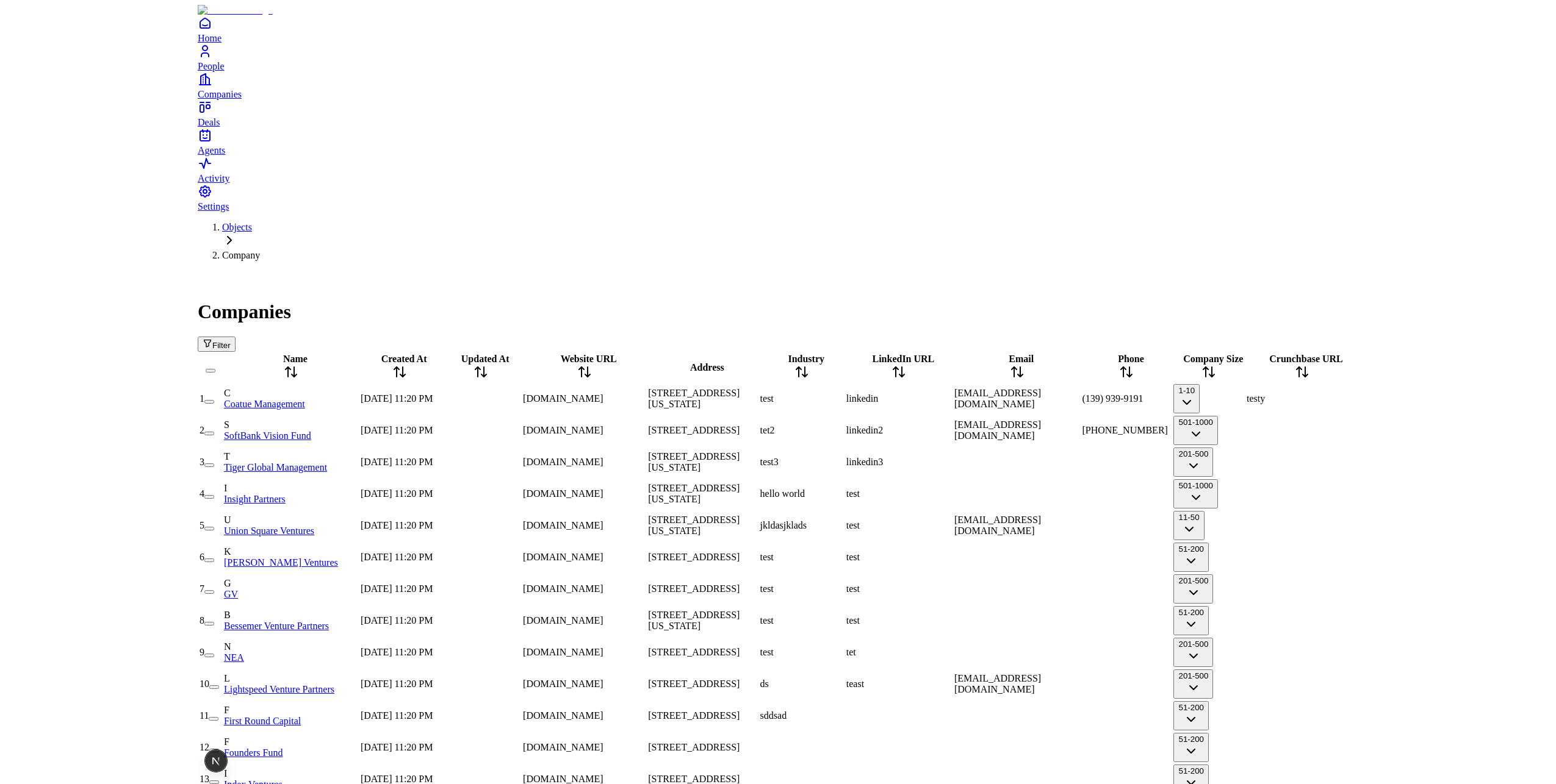
scroll to position [0, 0]
